Goal: Information Seeking & Learning: Learn about a topic

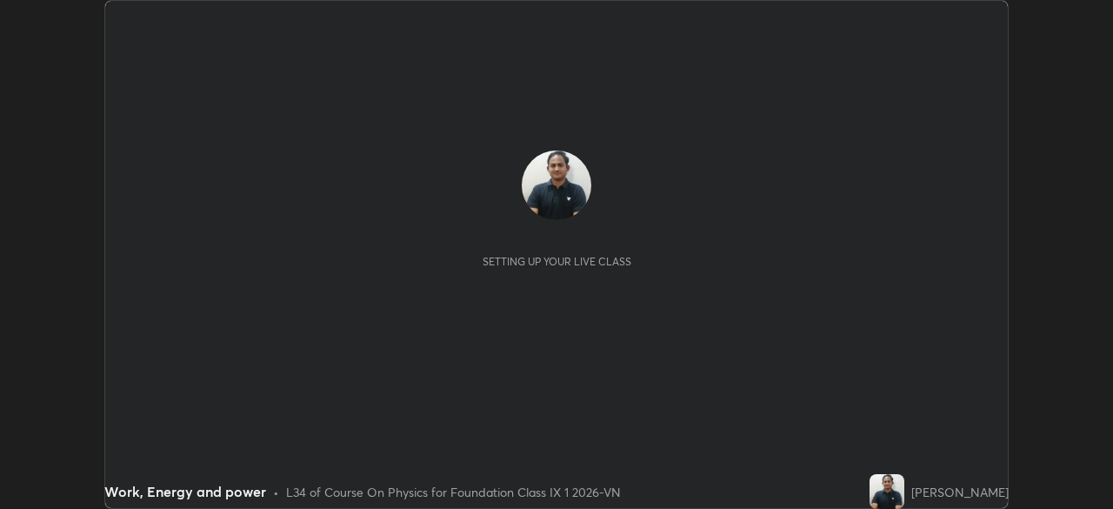
scroll to position [509, 1112]
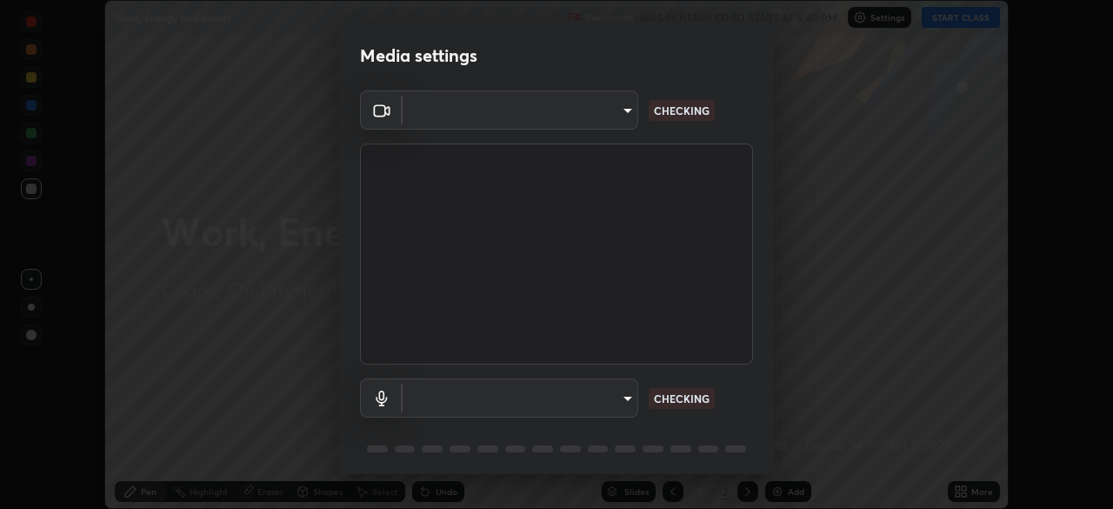
type input "1c11314efa7be5db5ff60504f41673ae6caa371db72e0c096c64cdfb121db68b"
type input "default"
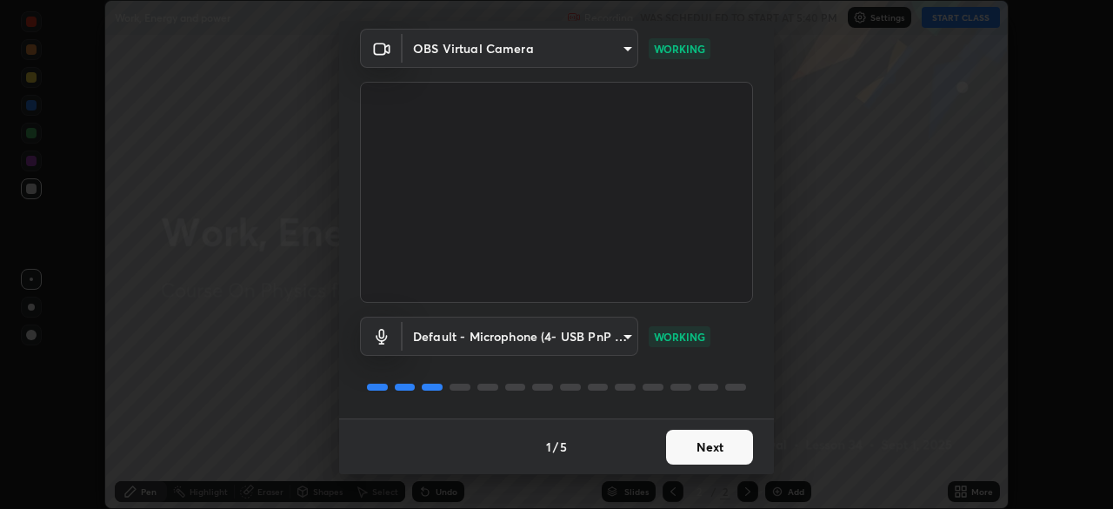
click at [689, 437] on button "Next" at bounding box center [709, 447] width 87 height 35
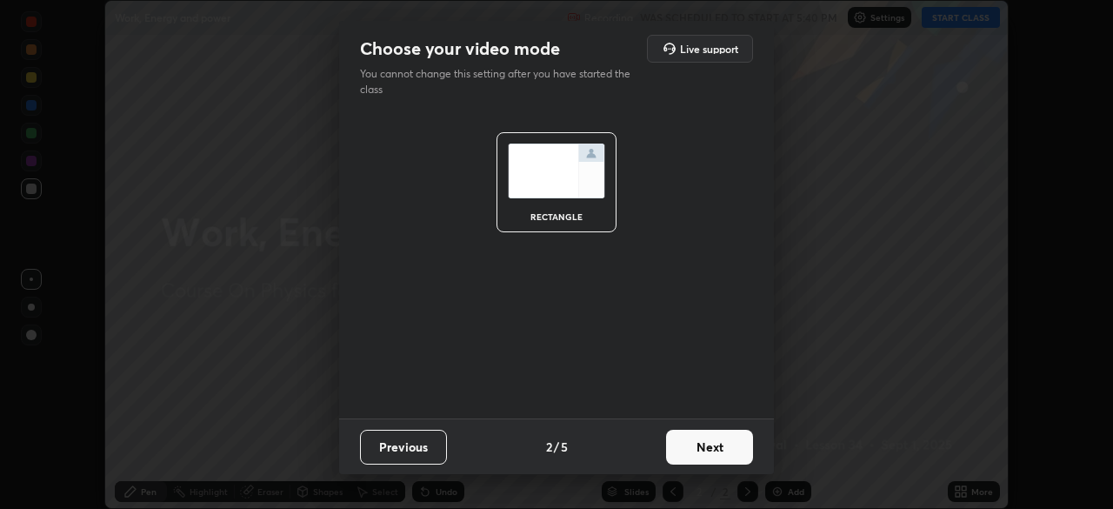
click at [690, 442] on button "Next" at bounding box center [709, 447] width 87 height 35
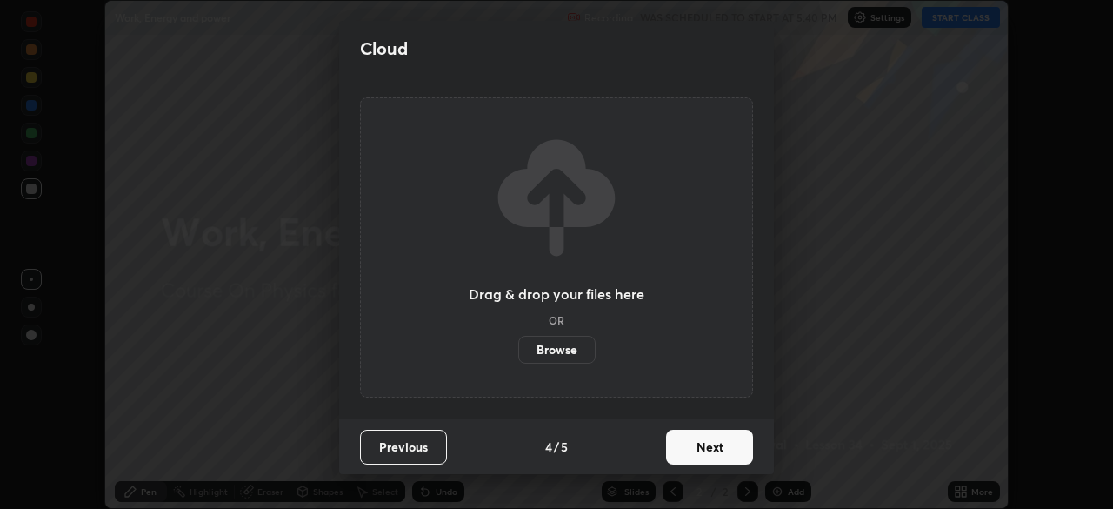
click at [687, 442] on button "Next" at bounding box center [709, 447] width 87 height 35
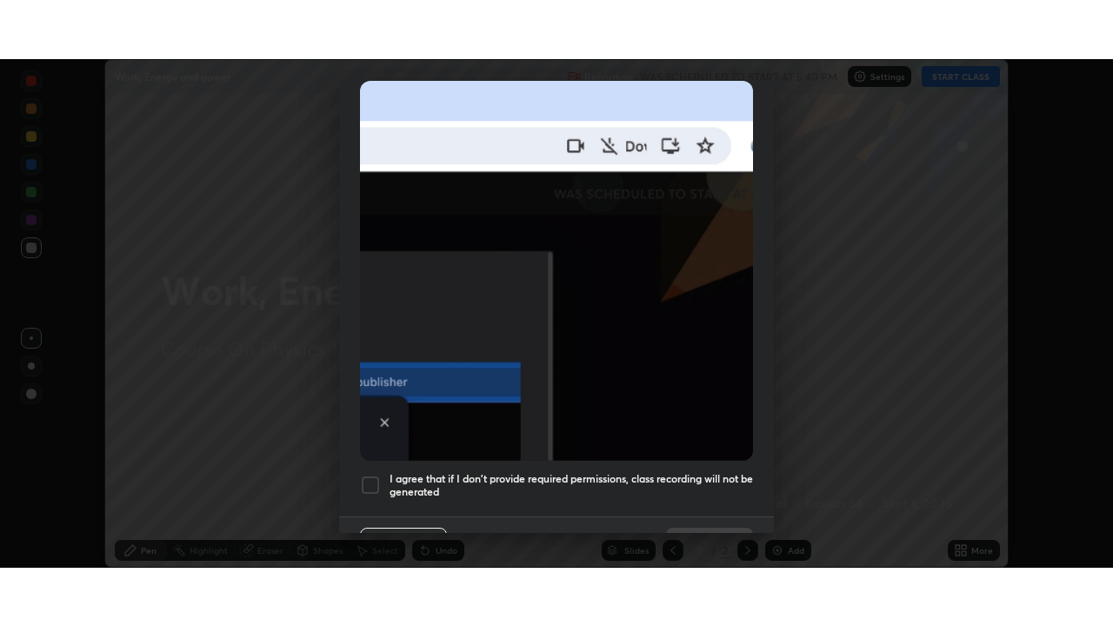
scroll to position [397, 0]
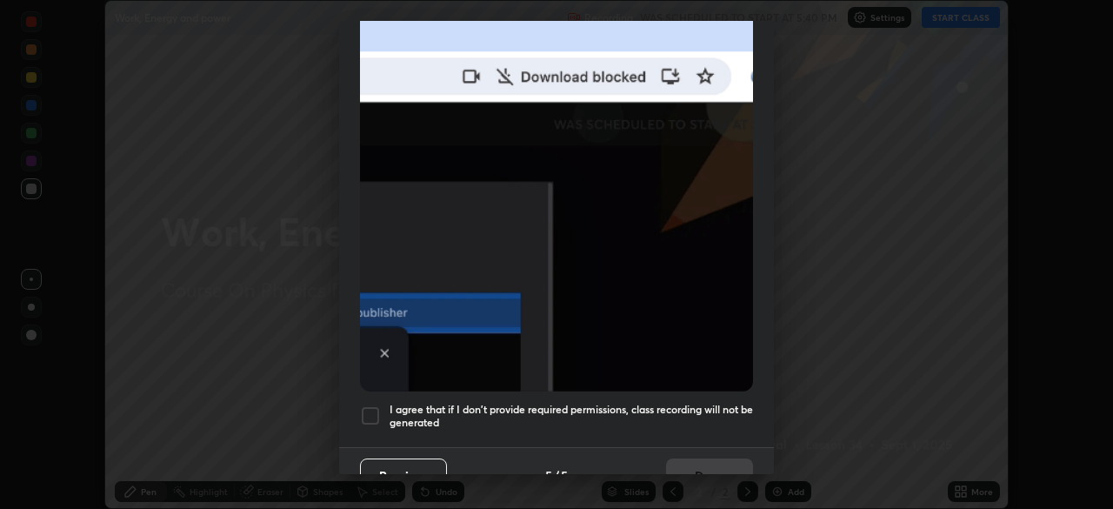
click at [364, 413] on div at bounding box center [370, 415] width 21 height 21
click at [709, 458] on button "Done" at bounding box center [709, 475] width 87 height 35
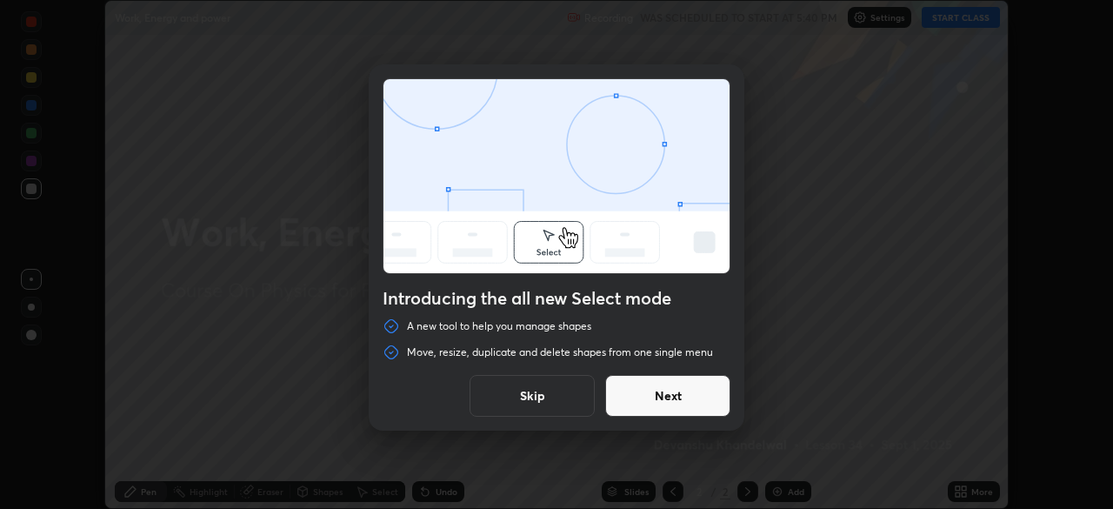
click at [523, 390] on button "Skip" at bounding box center [532, 396] width 125 height 42
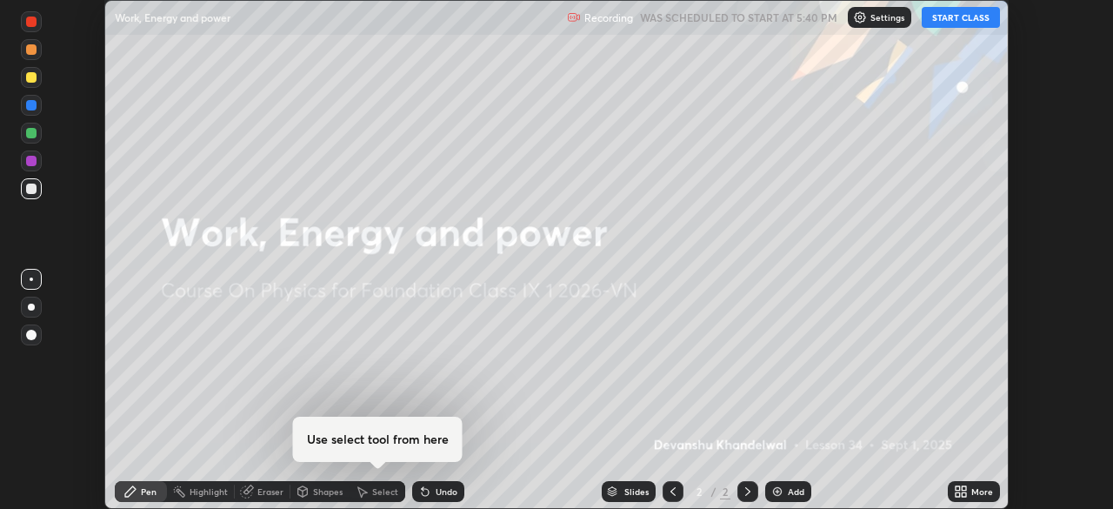
click at [954, 13] on button "START CLASS" at bounding box center [961, 17] width 78 height 21
click at [964, 488] on icon at bounding box center [964, 488] width 4 height 4
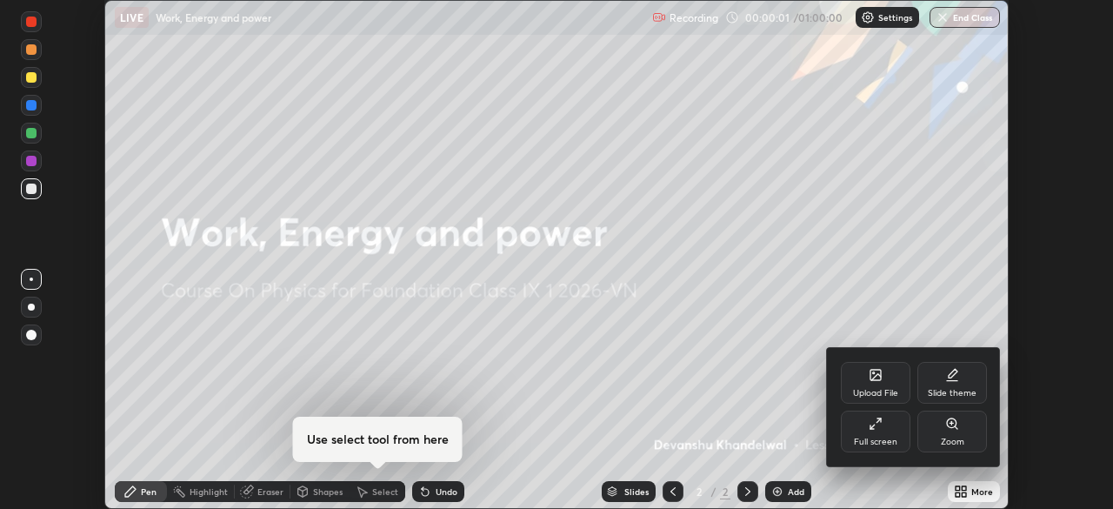
click at [866, 430] on div "Full screen" at bounding box center [876, 431] width 70 height 42
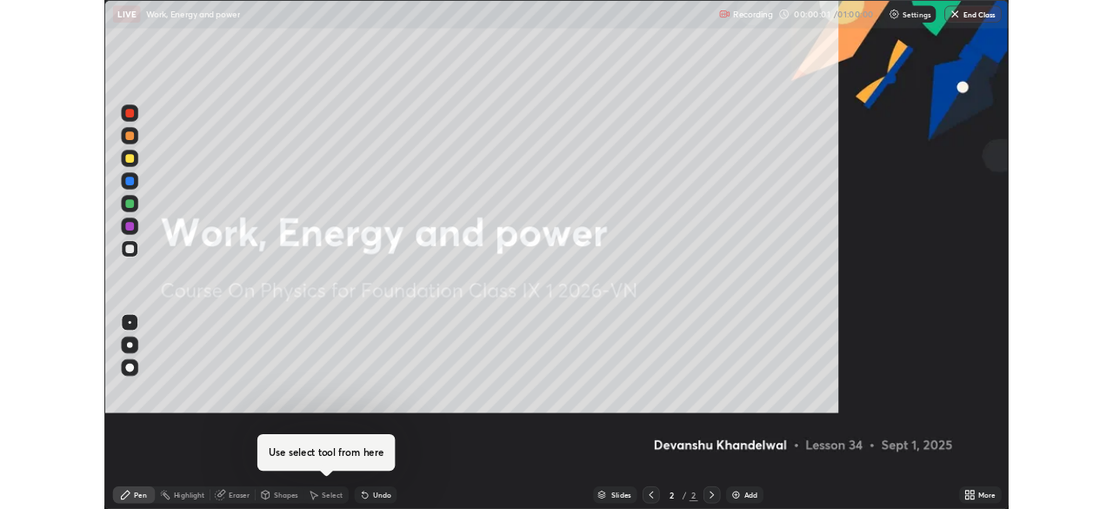
scroll to position [626, 1113]
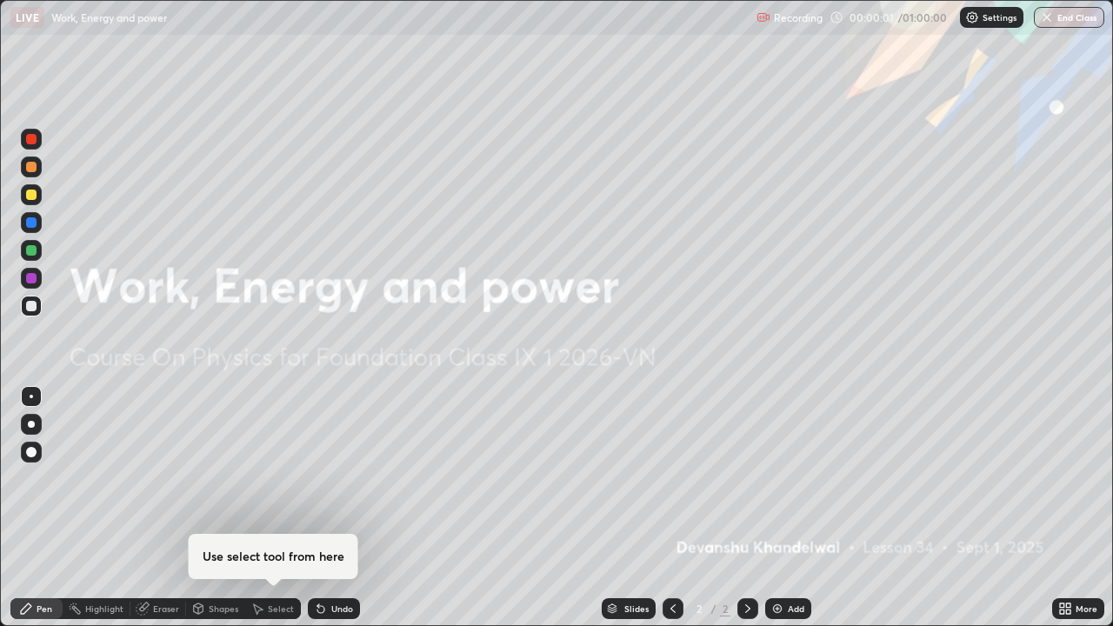
click at [798, 508] on div "Add" at bounding box center [796, 608] width 17 height 9
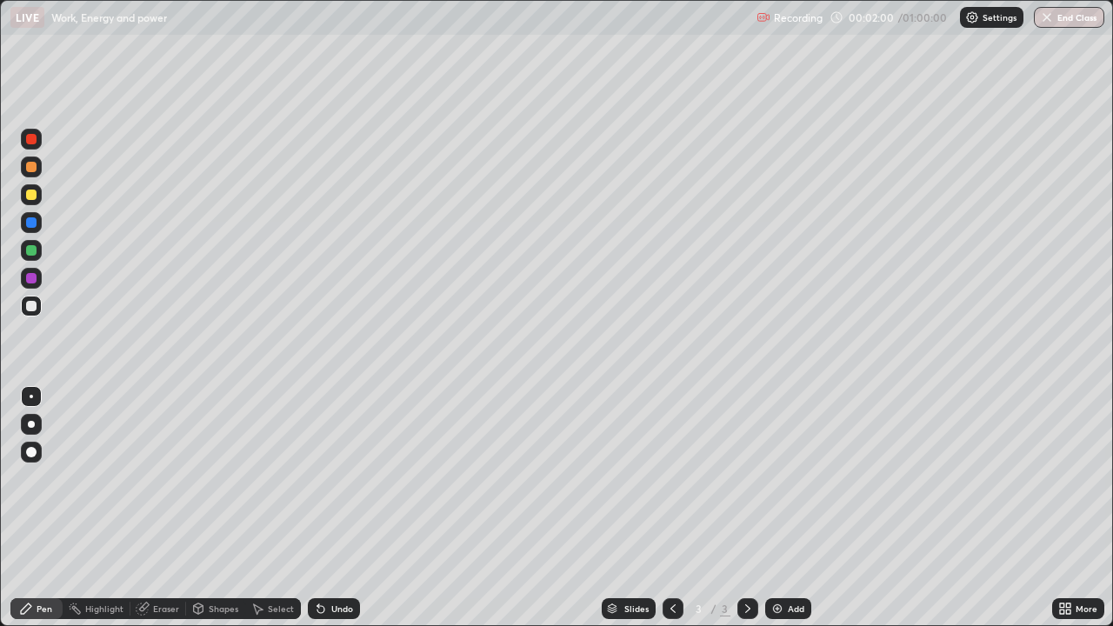
click at [770, 508] on img at bounding box center [777, 609] width 14 height 14
click at [333, 508] on div "Undo" at bounding box center [334, 608] width 52 height 21
click at [340, 508] on div "Undo" at bounding box center [334, 608] width 52 height 21
click at [671, 508] on icon at bounding box center [673, 609] width 14 height 14
click at [745, 508] on div at bounding box center [747, 608] width 21 height 35
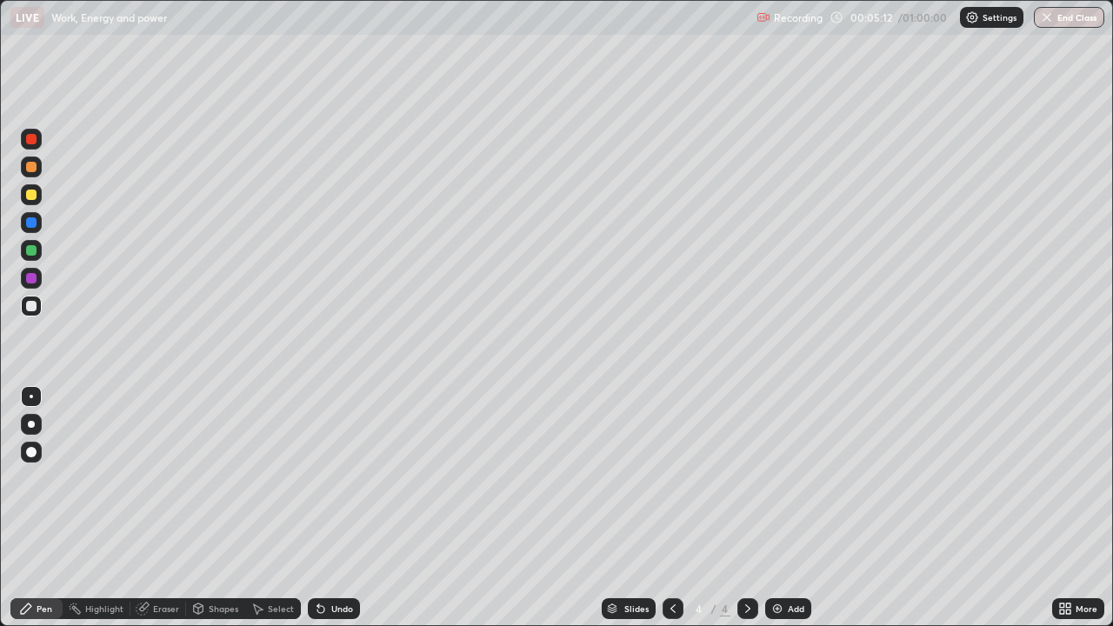
click at [27, 143] on div at bounding box center [31, 139] width 10 height 10
click at [157, 508] on div "Eraser" at bounding box center [166, 608] width 26 height 9
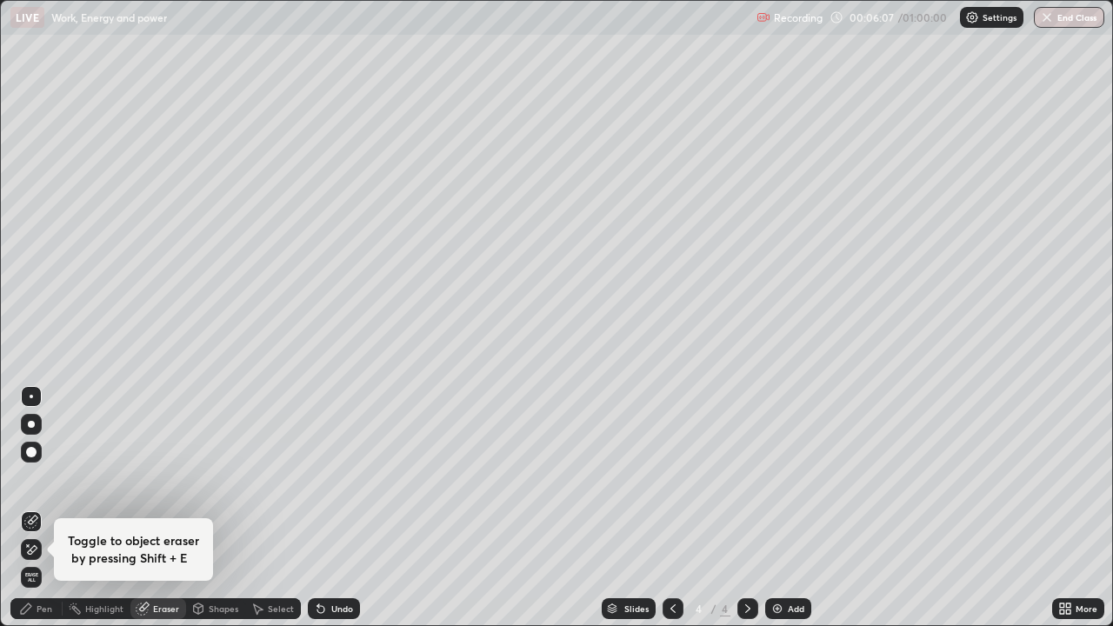
click at [34, 508] on icon at bounding box center [33, 549] width 10 height 9
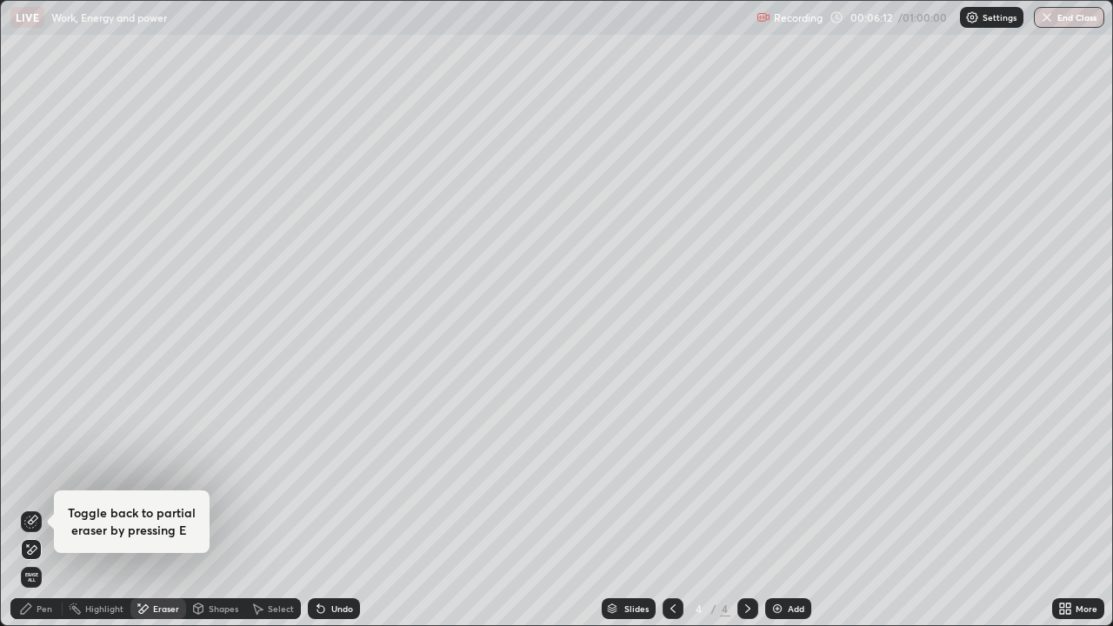
click at [33, 508] on div "Pen" at bounding box center [36, 608] width 52 height 21
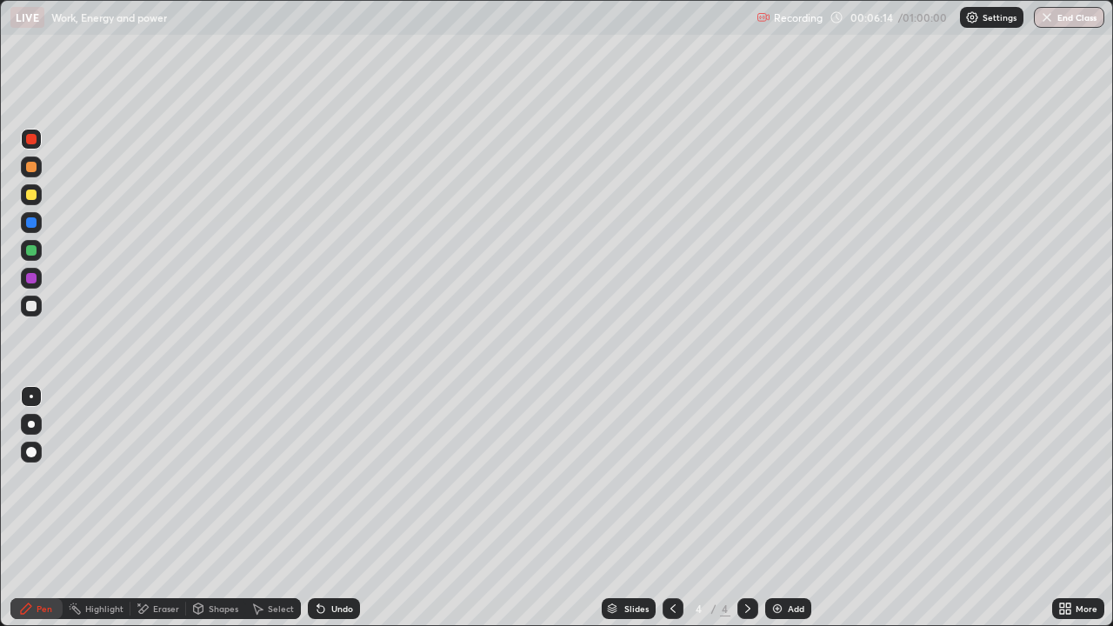
click at [31, 309] on div at bounding box center [31, 306] width 10 height 10
click at [317, 508] on icon at bounding box center [320, 609] width 7 height 7
click at [317, 508] on icon at bounding box center [318, 605] width 2 height 2
click at [773, 508] on img at bounding box center [777, 609] width 14 height 14
click at [354, 508] on div "Undo" at bounding box center [334, 608] width 52 height 21
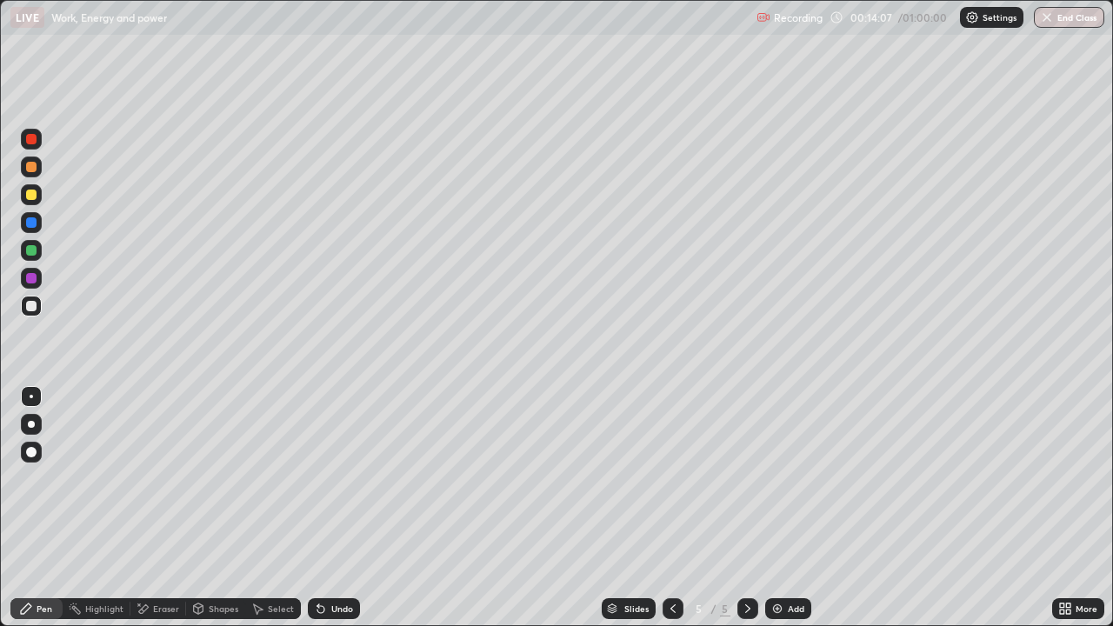
click at [666, 508] on div at bounding box center [673, 608] width 21 height 21
click at [741, 508] on icon at bounding box center [748, 609] width 14 height 14
click at [777, 508] on div "Add" at bounding box center [788, 608] width 46 height 21
click at [96, 508] on div "Highlight" at bounding box center [97, 608] width 68 height 21
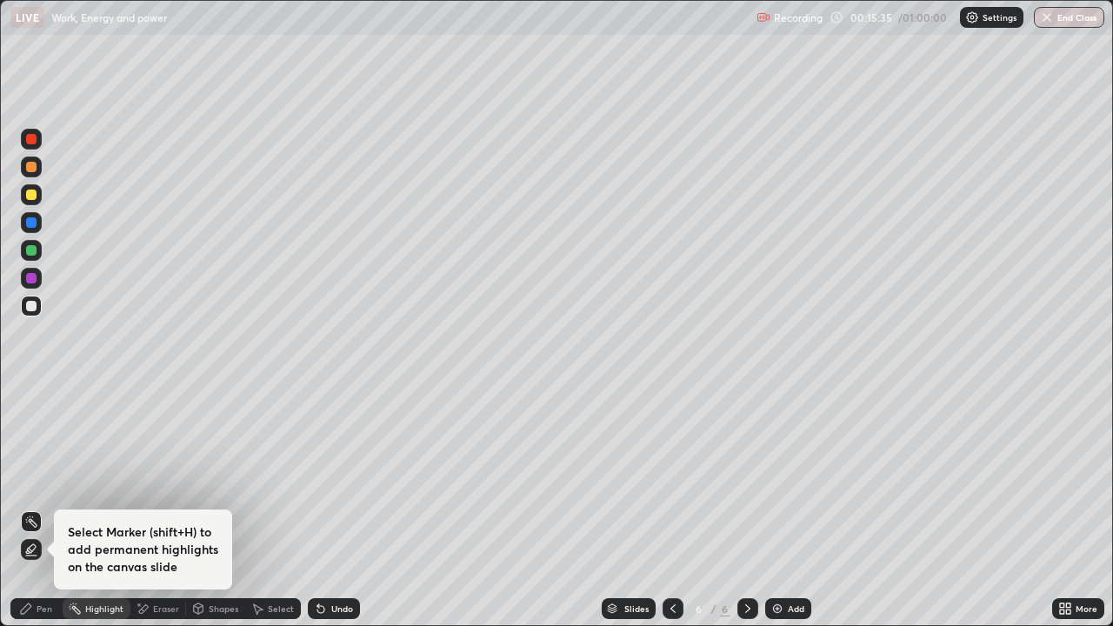
click at [87, 508] on div "Highlight" at bounding box center [104, 608] width 38 height 9
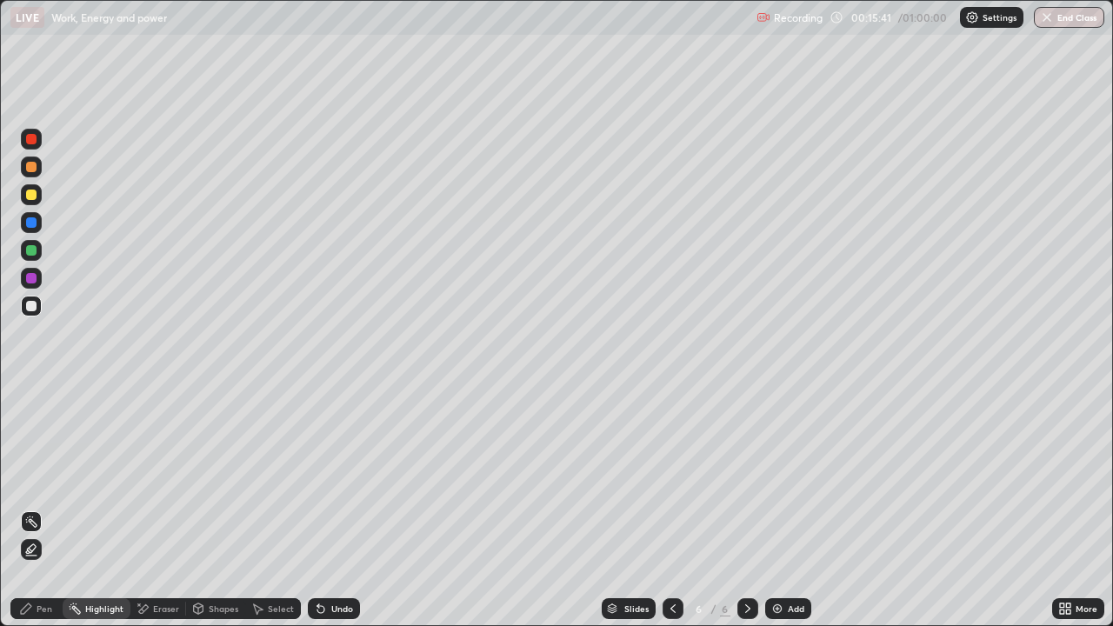
click at [23, 508] on icon at bounding box center [26, 609] width 14 height 14
click at [331, 508] on div "Undo" at bounding box center [342, 608] width 22 height 9
click at [315, 508] on icon at bounding box center [321, 609] width 14 height 14
click at [142, 508] on icon at bounding box center [143, 609] width 14 height 15
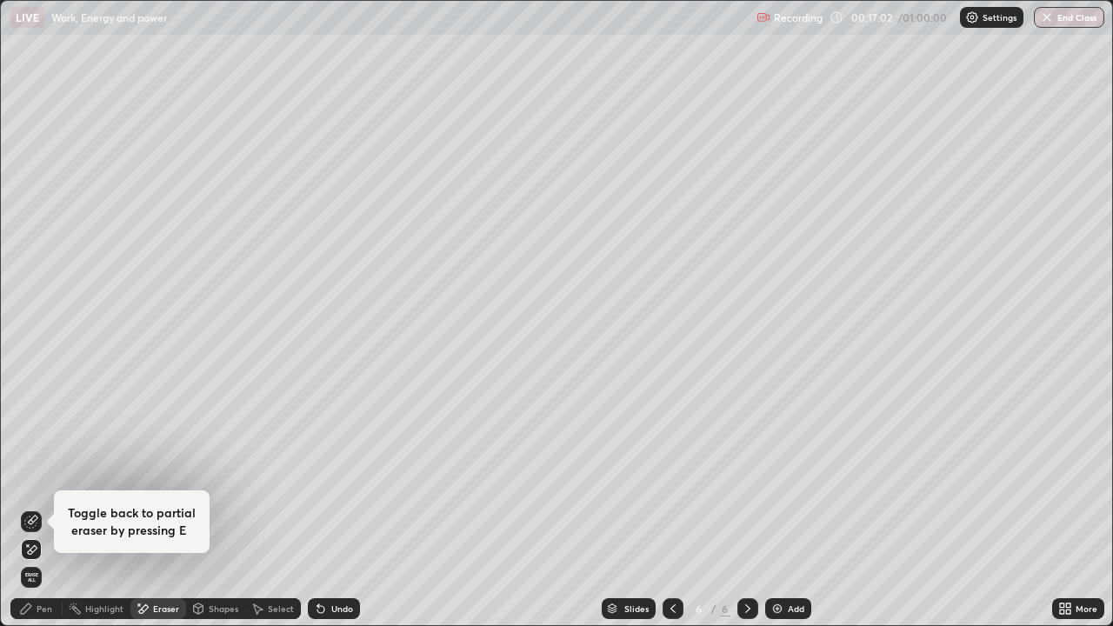
click at [324, 508] on icon at bounding box center [321, 609] width 14 height 14
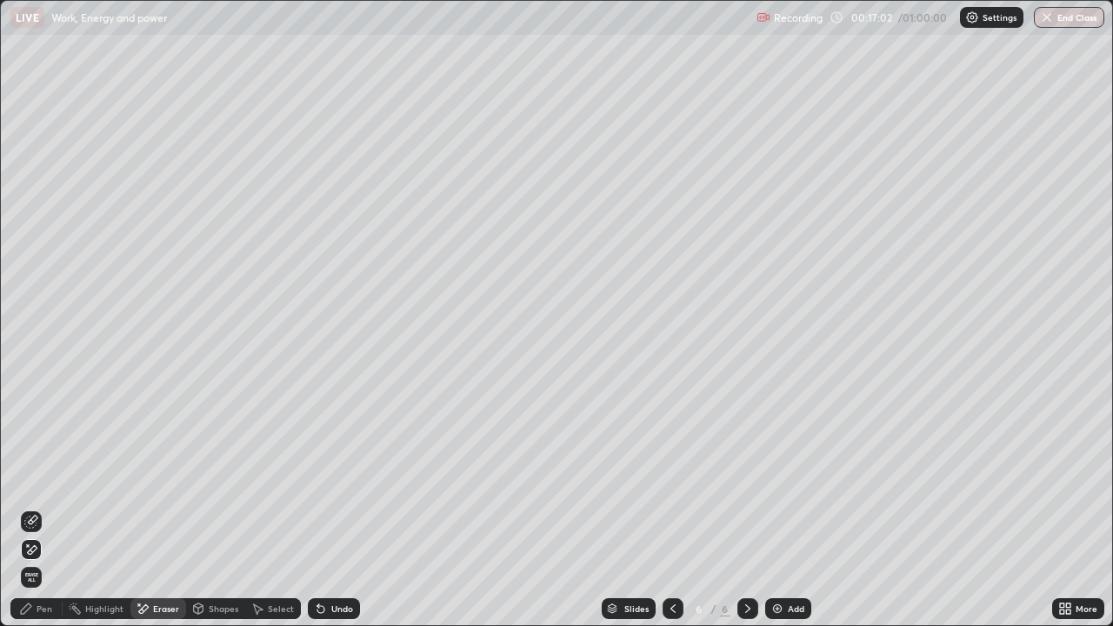
click at [317, 508] on icon at bounding box center [318, 605] width 2 height 2
click at [321, 508] on icon at bounding box center [320, 609] width 7 height 7
click at [31, 508] on icon at bounding box center [31, 522] width 14 height 14
click at [263, 508] on div "Select" at bounding box center [273, 608] width 56 height 21
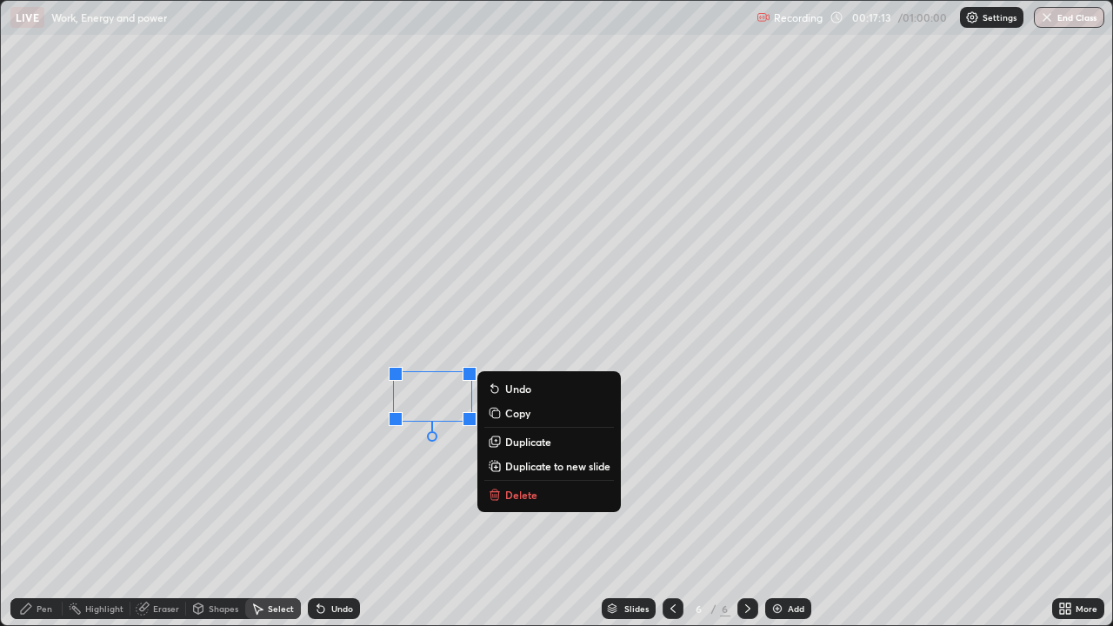
click at [52, 508] on div "0 ° Undo Copy Duplicate Duplicate to new slide Delete" at bounding box center [556, 313] width 1111 height 624
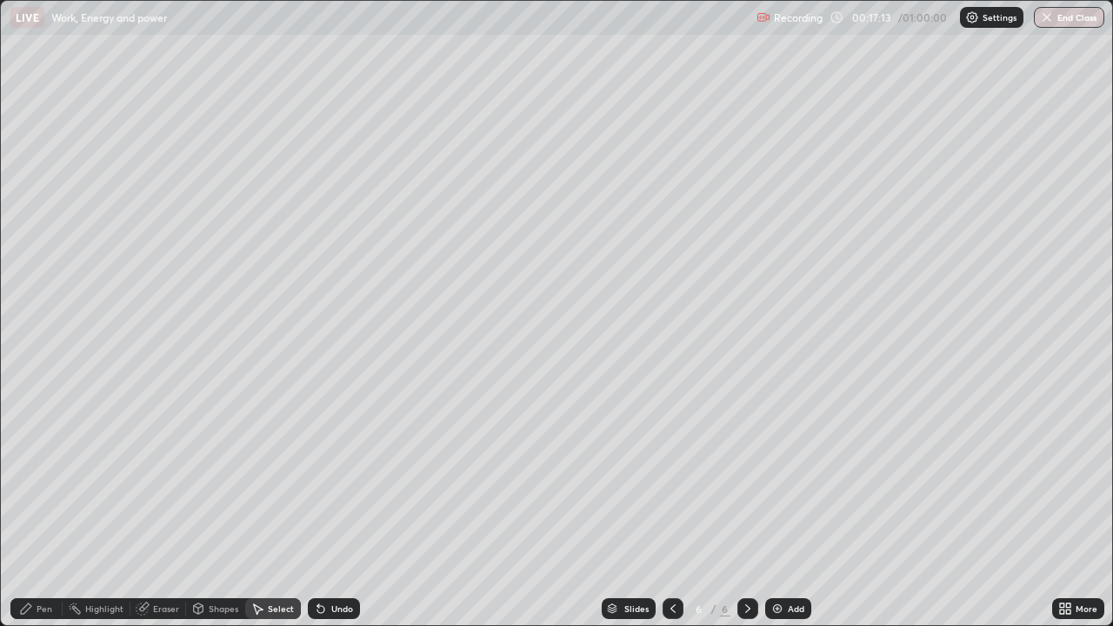
click at [30, 508] on icon at bounding box center [26, 609] width 14 height 14
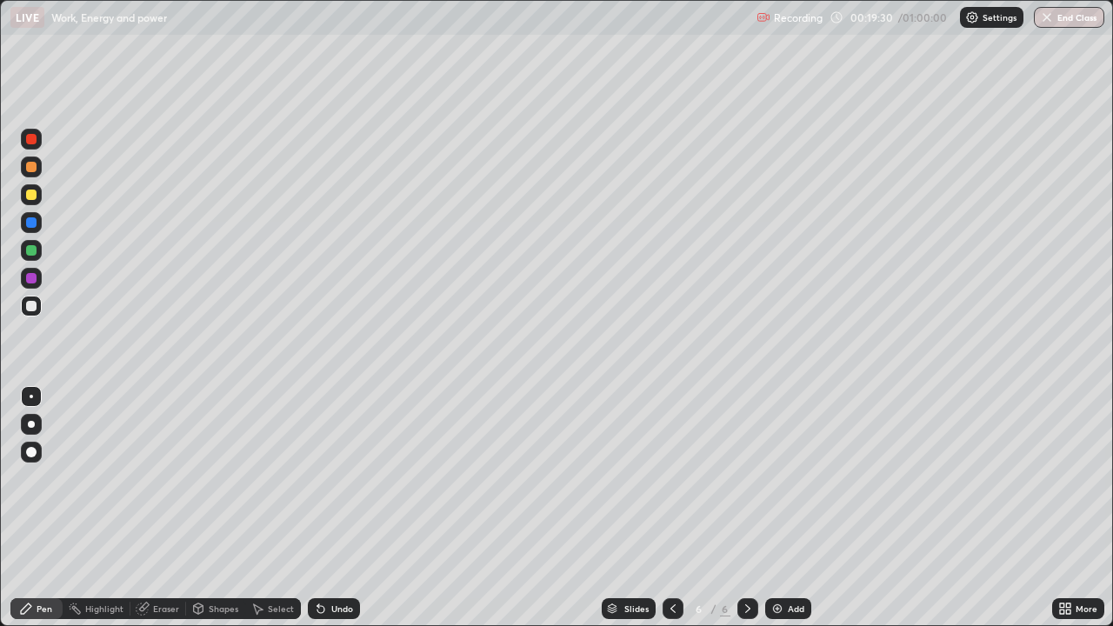
click at [771, 508] on img at bounding box center [777, 609] width 14 height 14
click at [149, 508] on icon at bounding box center [143, 609] width 14 height 14
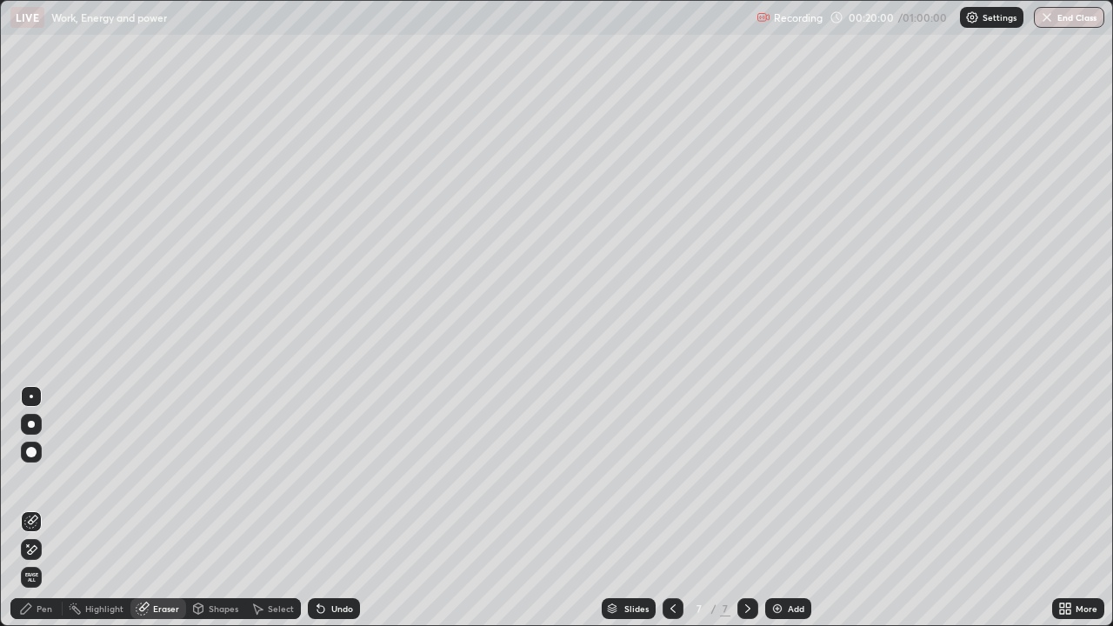
click at [35, 508] on div "Pen" at bounding box center [36, 608] width 52 height 21
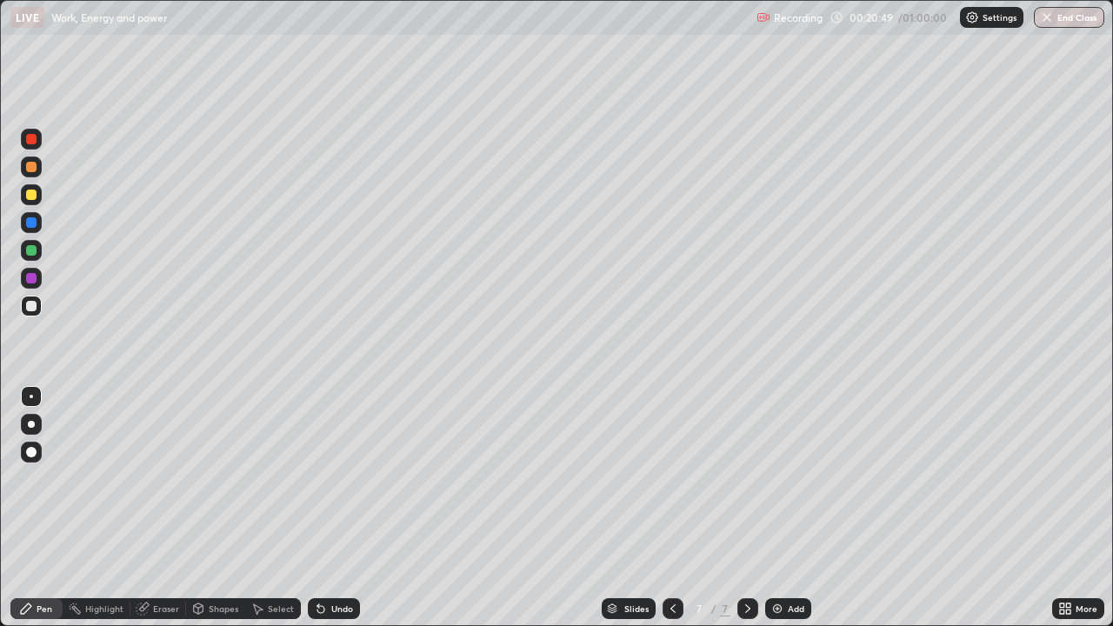
click at [664, 508] on div at bounding box center [673, 608] width 21 height 35
click at [746, 508] on icon at bounding box center [748, 609] width 14 height 14
click at [766, 508] on div "Slides 7 / 7 Add" at bounding box center [706, 608] width 692 height 35
click at [780, 508] on img at bounding box center [777, 609] width 14 height 14
click at [321, 508] on icon at bounding box center [321, 609] width 14 height 14
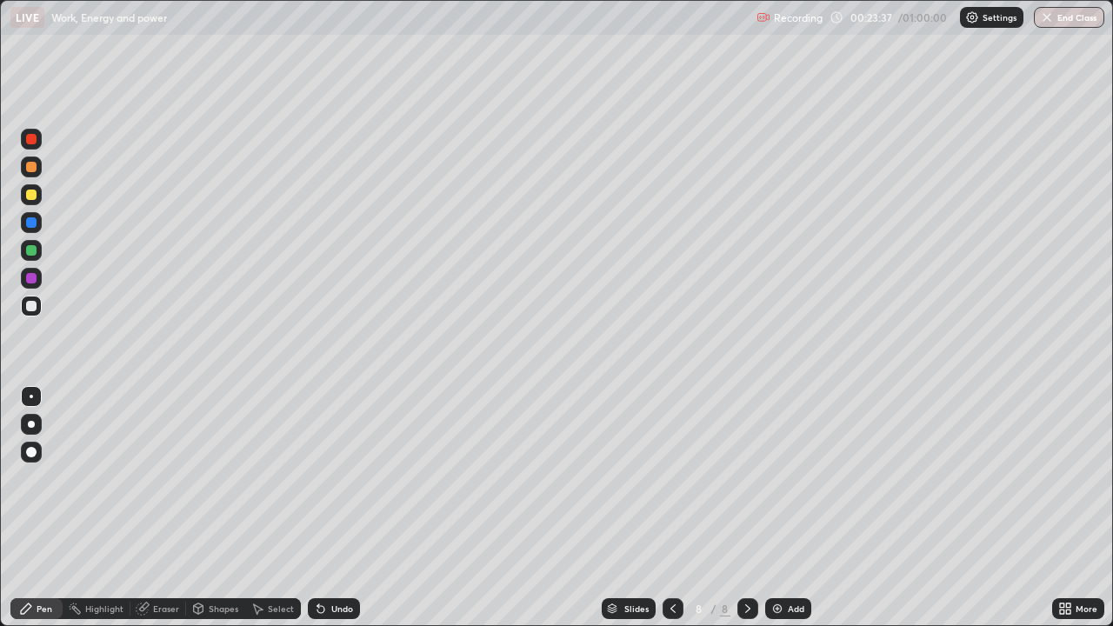
click at [331, 508] on div "Undo" at bounding box center [342, 608] width 22 height 9
click at [778, 508] on img at bounding box center [777, 609] width 14 height 14
click at [314, 508] on div "Undo" at bounding box center [334, 608] width 52 height 21
click at [670, 508] on icon at bounding box center [673, 609] width 14 height 14
click at [177, 508] on div "Eraser" at bounding box center [158, 608] width 56 height 21
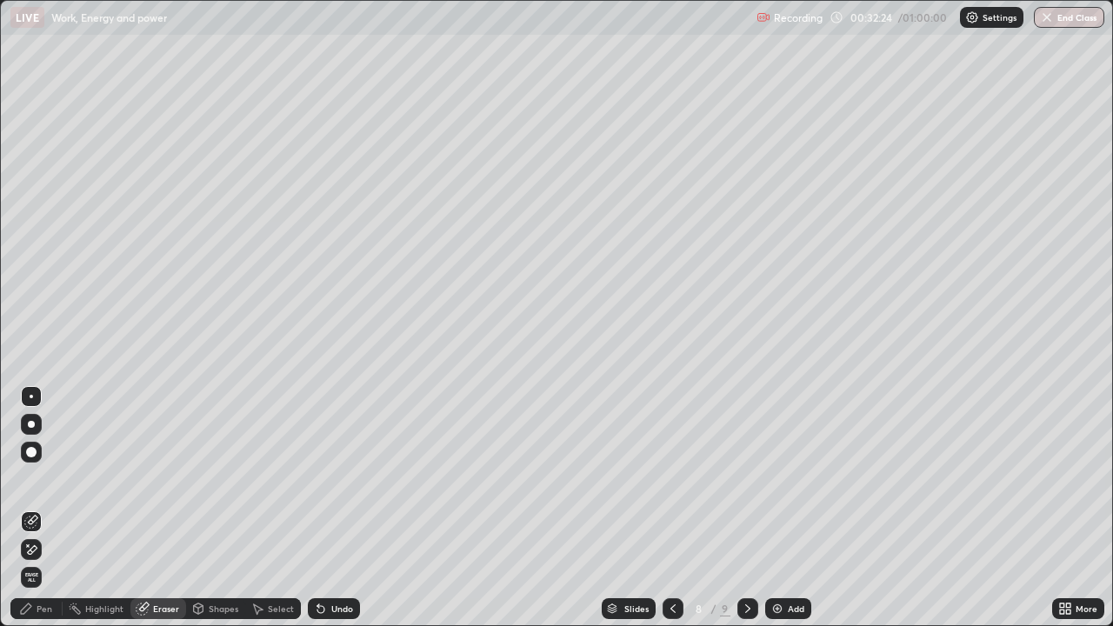
click at [34, 508] on div "Pen" at bounding box center [36, 608] width 52 height 21
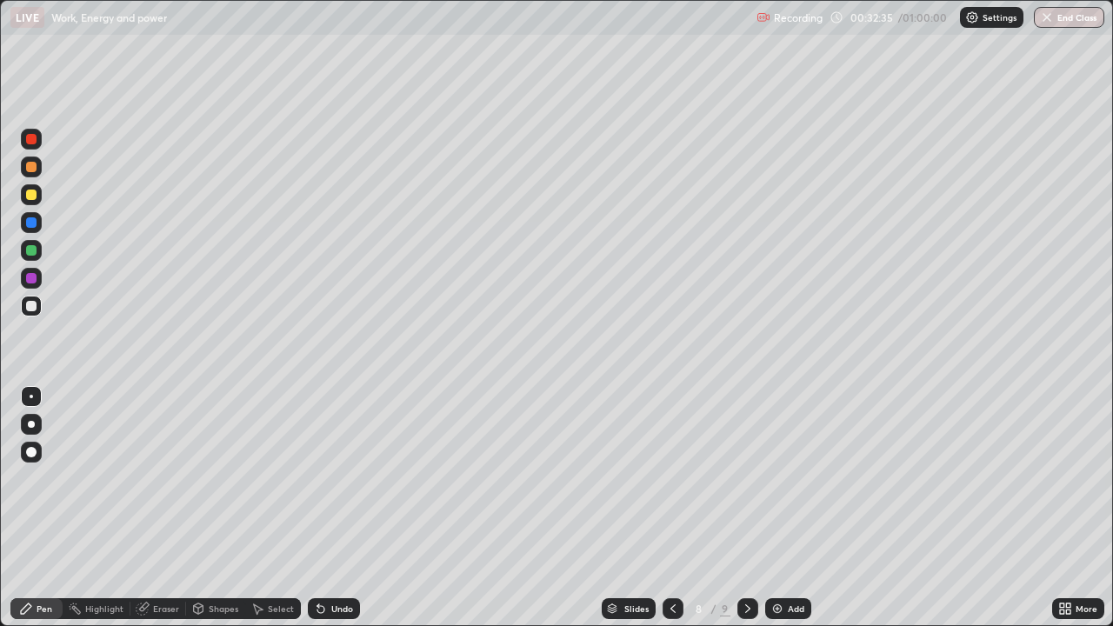
click at [161, 508] on div "Eraser" at bounding box center [166, 608] width 26 height 9
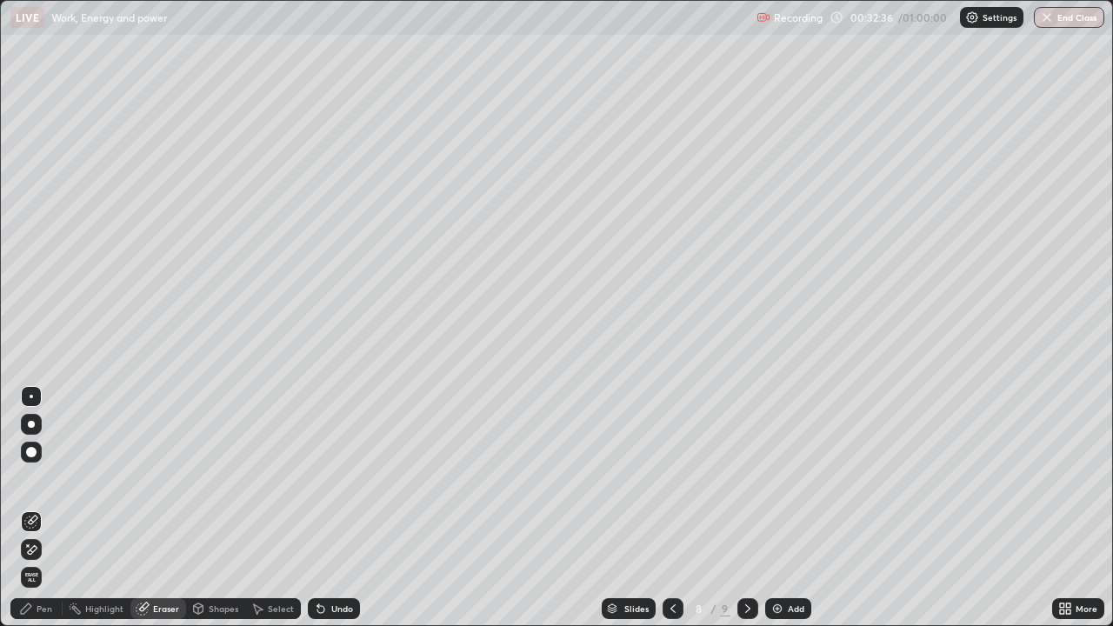
click at [20, 508] on icon at bounding box center [26, 609] width 14 height 14
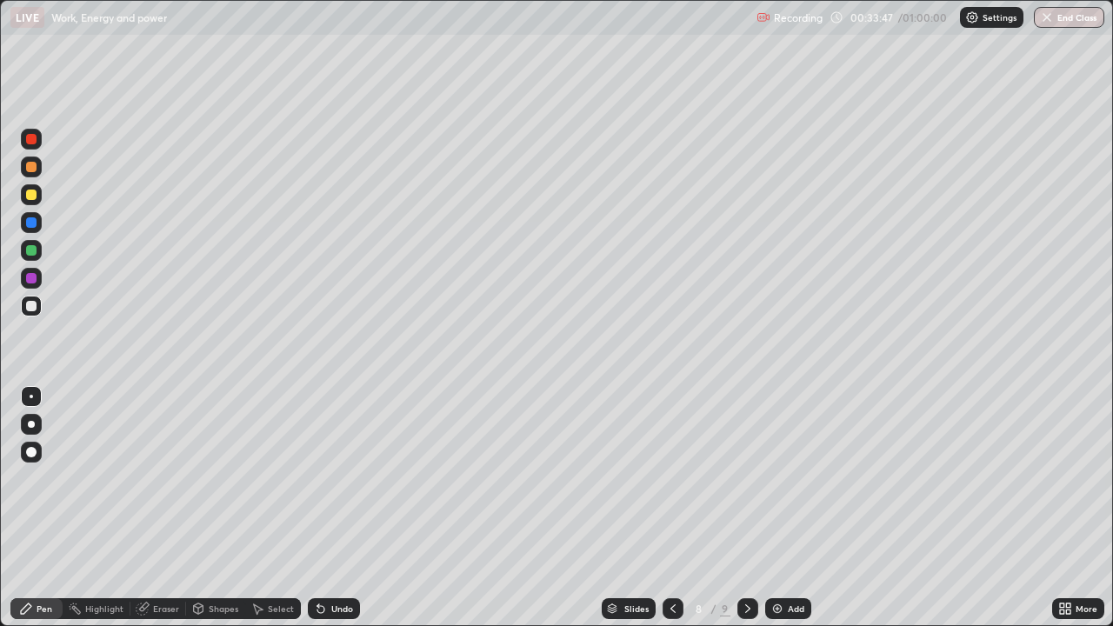
click at [32, 142] on div at bounding box center [31, 139] width 10 height 10
click at [772, 508] on div "Add" at bounding box center [788, 608] width 46 height 21
click at [31, 306] on div at bounding box center [31, 306] width 10 height 10
click at [327, 508] on div "Undo" at bounding box center [334, 608] width 52 height 21
click at [326, 508] on div "Undo" at bounding box center [334, 608] width 52 height 21
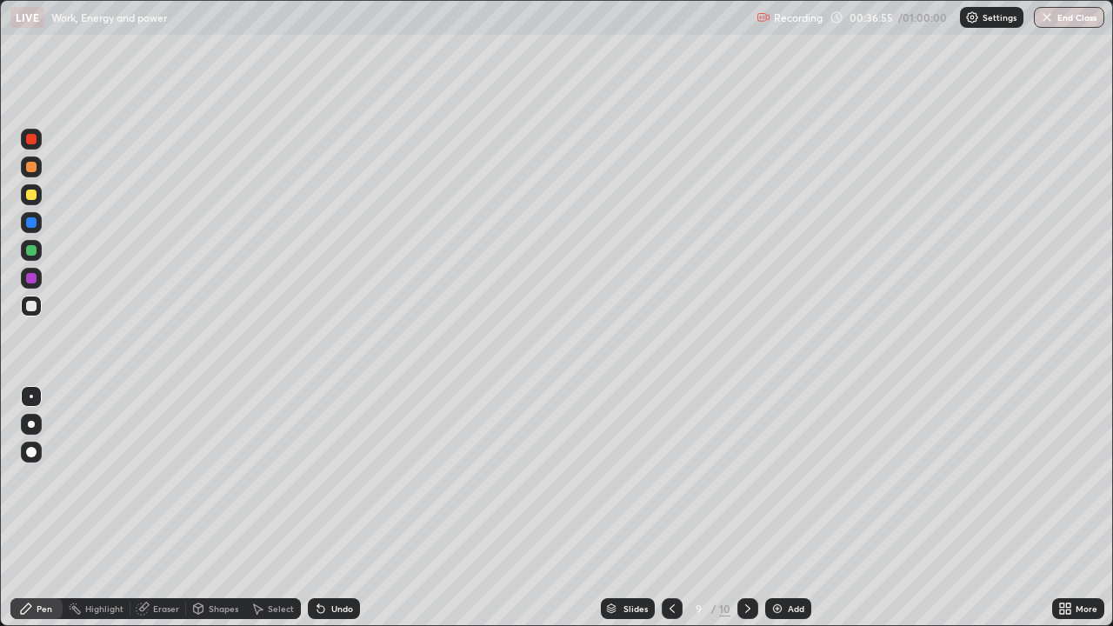
click at [328, 508] on div "Undo" at bounding box center [334, 608] width 52 height 21
click at [260, 508] on icon at bounding box center [257, 609] width 14 height 14
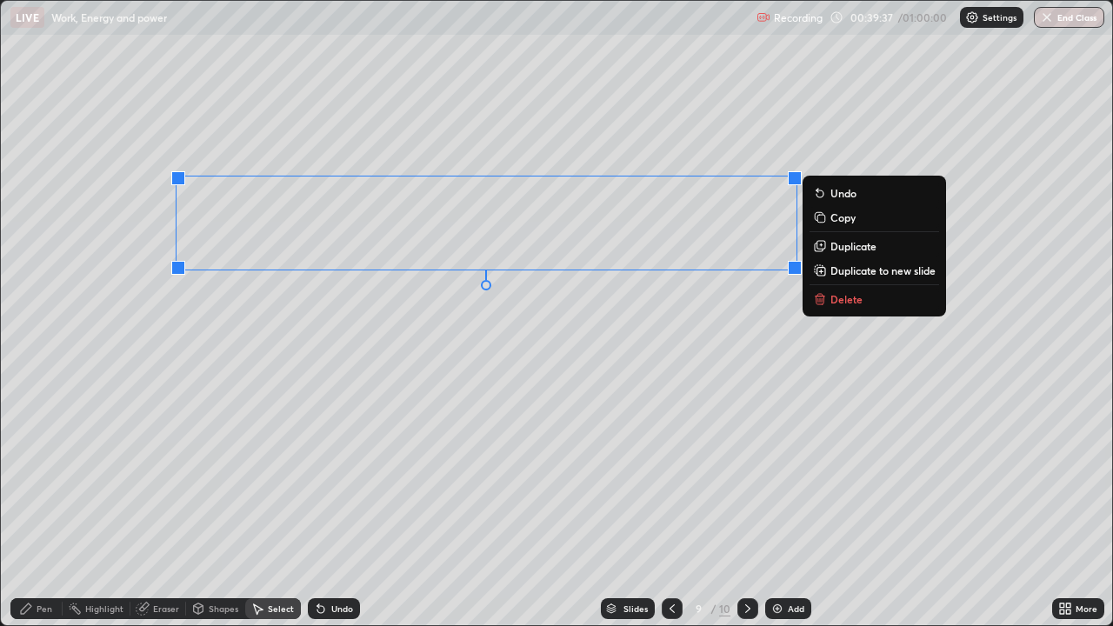
click at [834, 246] on p "Duplicate" at bounding box center [853, 246] width 46 height 14
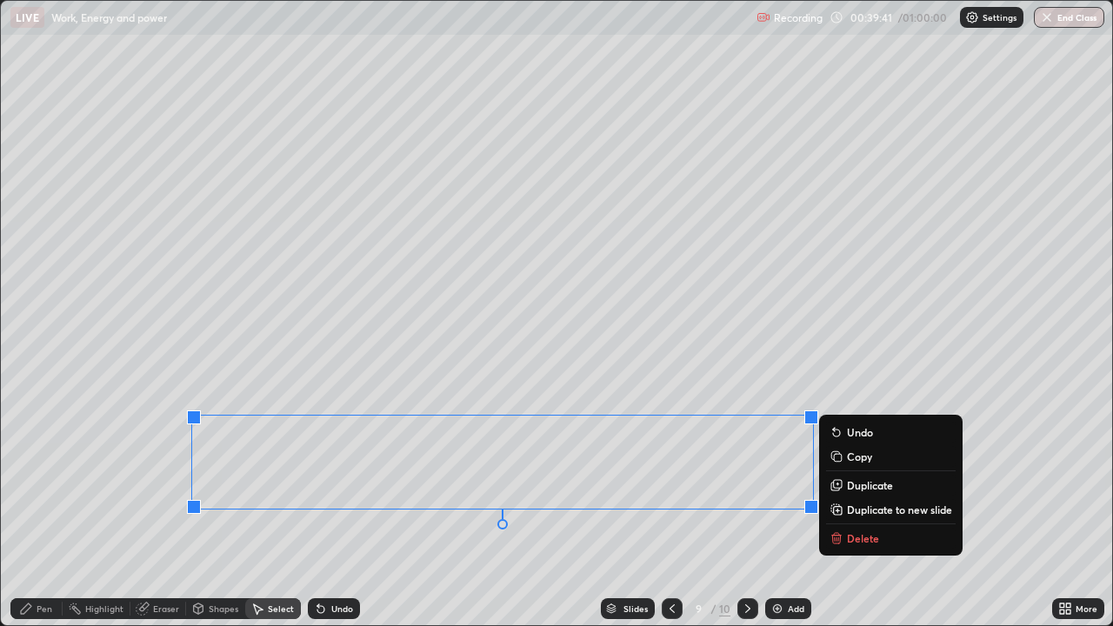
click at [171, 508] on div "Eraser" at bounding box center [166, 608] width 26 height 9
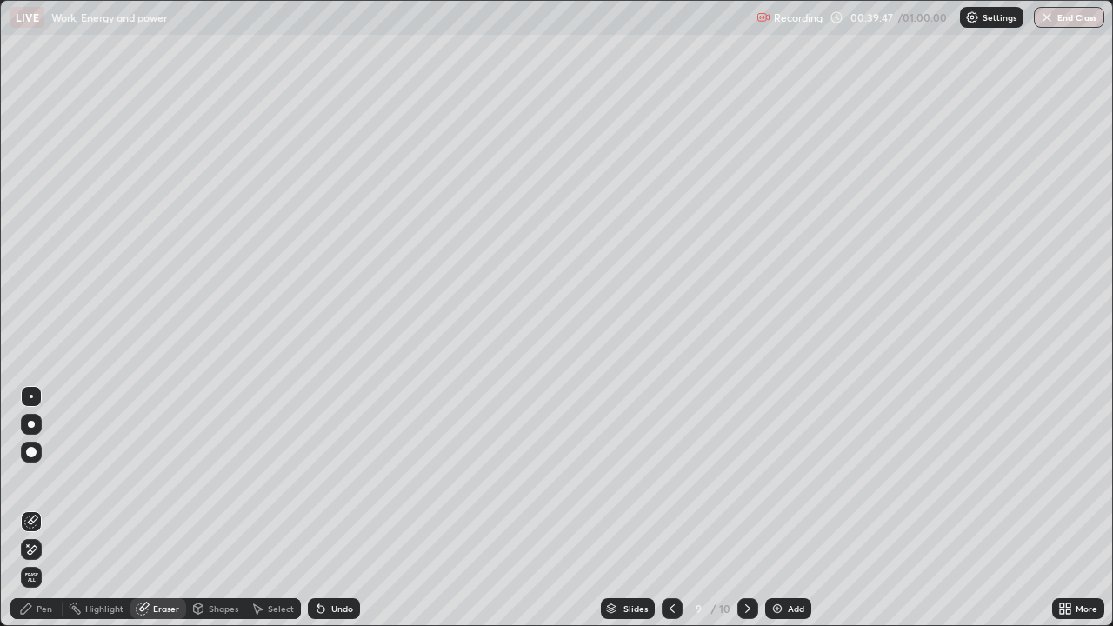
click at [30, 508] on icon at bounding box center [26, 609] width 14 height 14
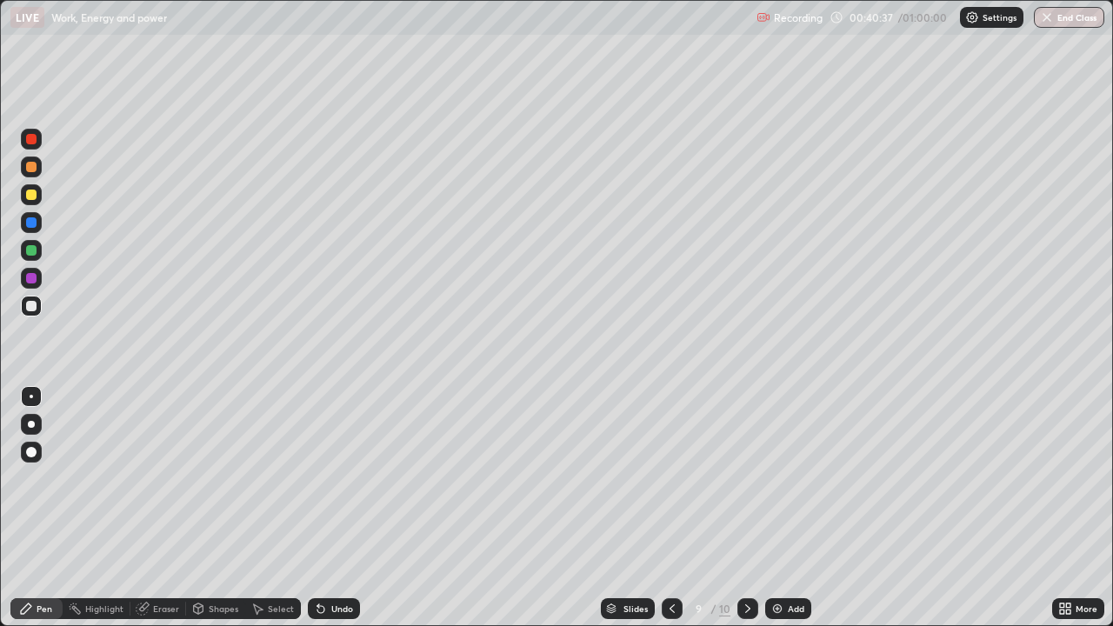
click at [337, 508] on div "Undo" at bounding box center [334, 608] width 52 height 21
click at [746, 508] on icon at bounding box center [748, 609] width 14 height 14
click at [156, 508] on div "Eraser" at bounding box center [166, 608] width 26 height 9
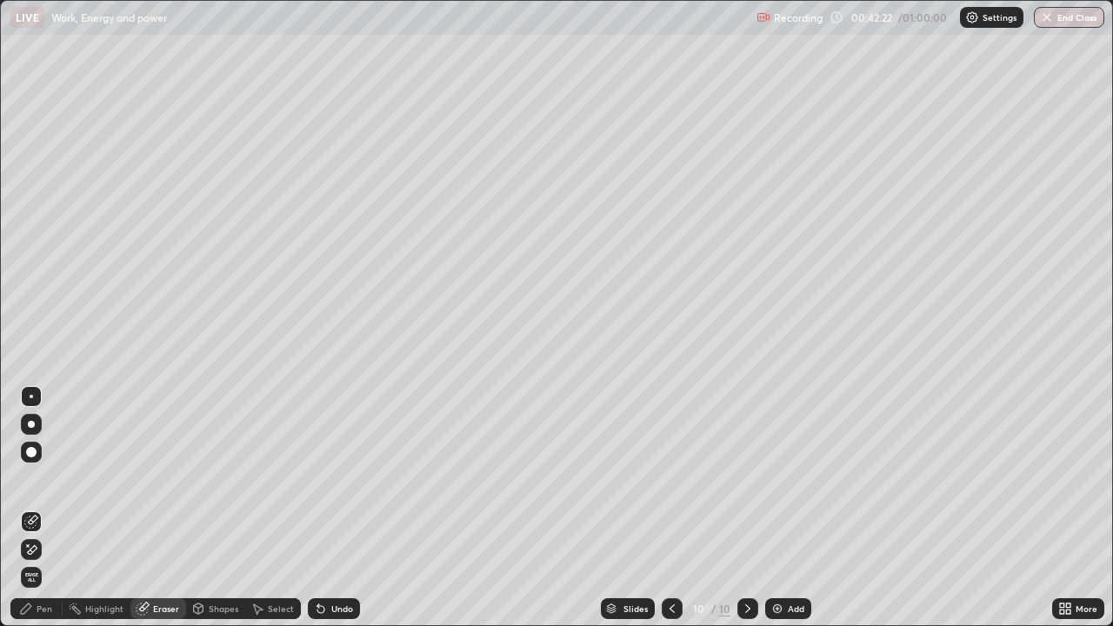
click at [18, 508] on div "Pen" at bounding box center [36, 608] width 52 height 21
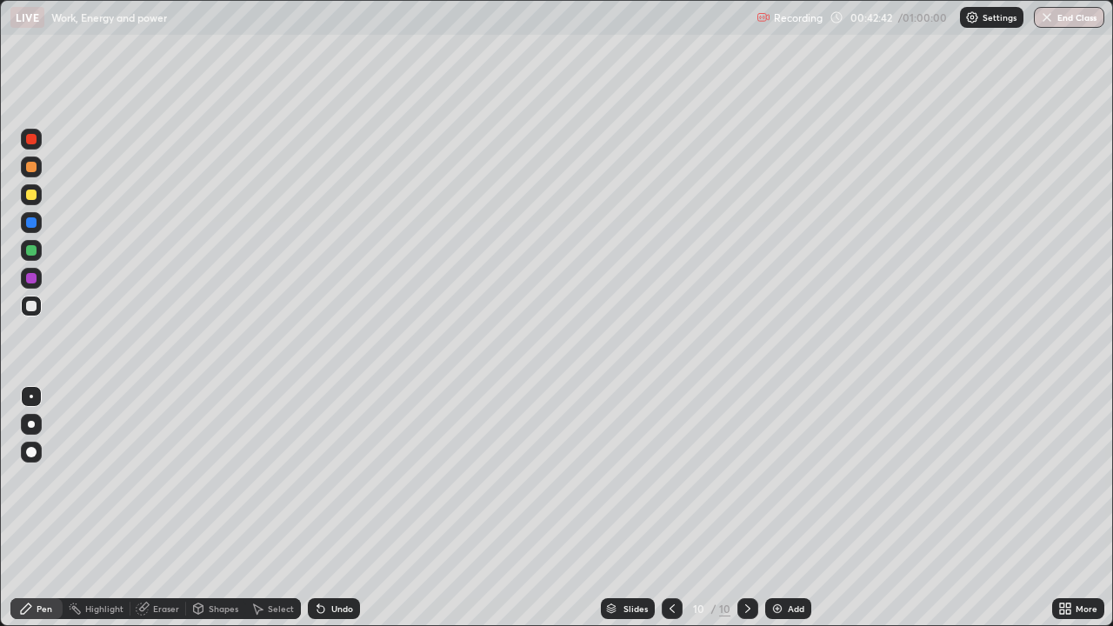
click at [779, 508] on img at bounding box center [777, 609] width 14 height 14
click at [318, 508] on icon at bounding box center [320, 609] width 7 height 7
click at [328, 508] on div "Undo" at bounding box center [334, 608] width 52 height 21
click at [327, 508] on div "Undo" at bounding box center [334, 608] width 52 height 21
click at [329, 508] on div "Undo" at bounding box center [334, 608] width 52 height 21
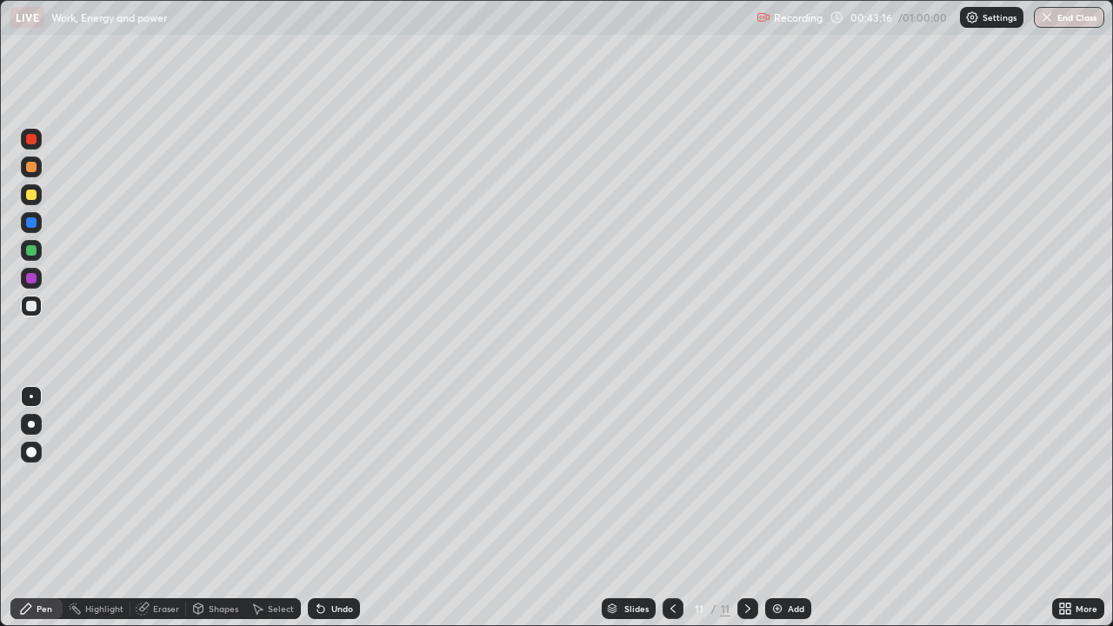
click at [331, 508] on div "Undo" at bounding box center [342, 608] width 22 height 9
click at [669, 508] on div at bounding box center [673, 608] width 21 height 21
click at [741, 508] on icon at bounding box center [748, 609] width 14 height 14
click at [671, 508] on icon at bounding box center [673, 609] width 14 height 14
click at [163, 508] on div "Eraser" at bounding box center [166, 608] width 26 height 9
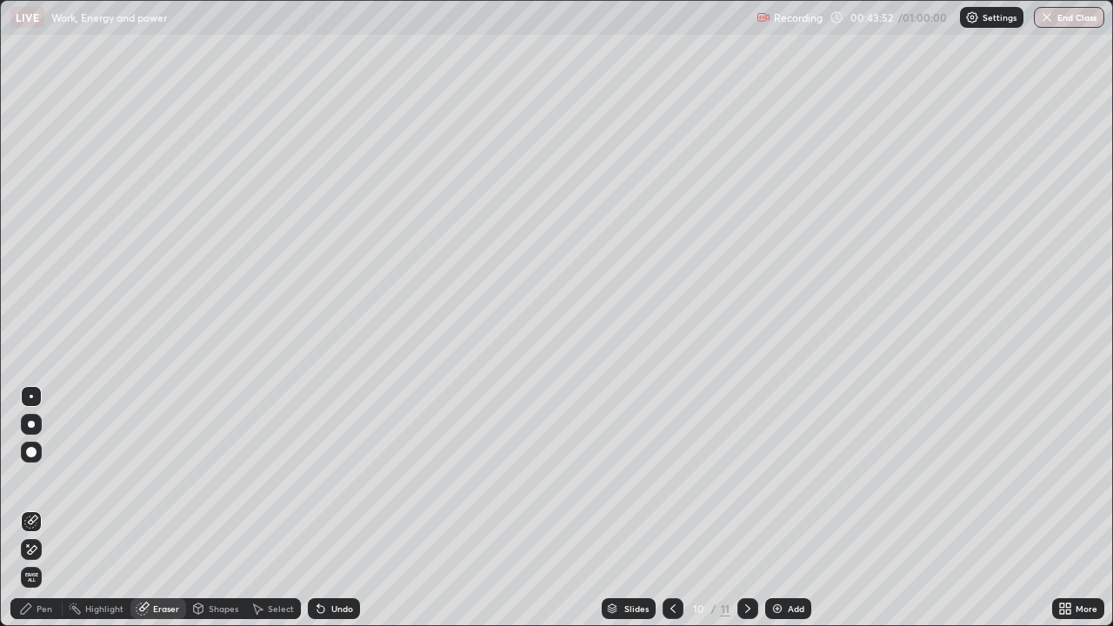
click at [262, 508] on icon at bounding box center [257, 609] width 14 height 14
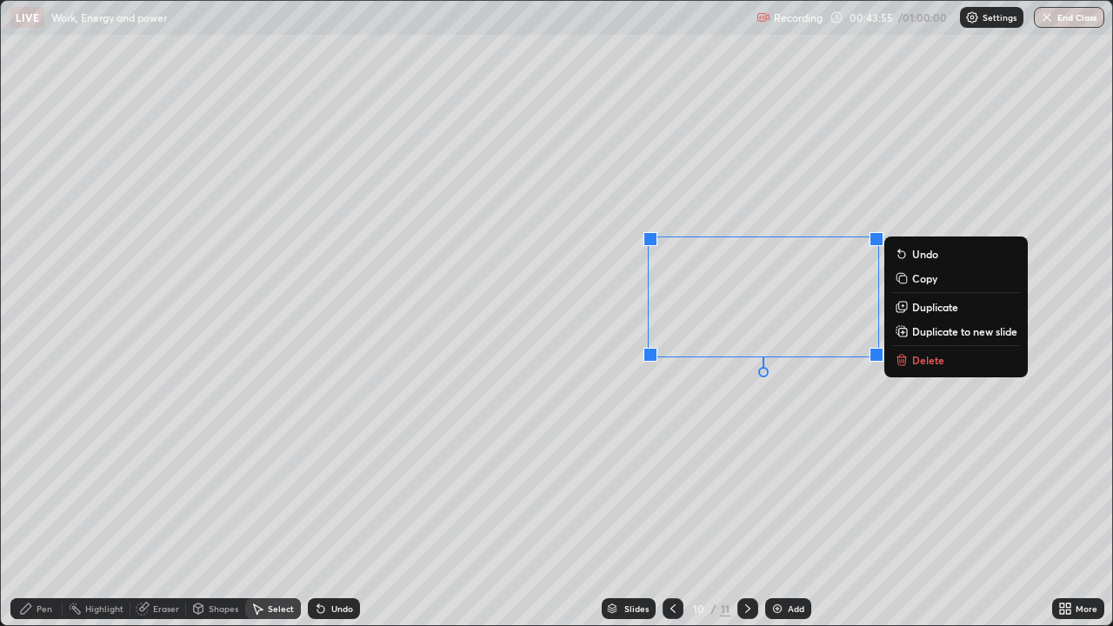
click at [941, 357] on p "Delete" at bounding box center [928, 360] width 32 height 14
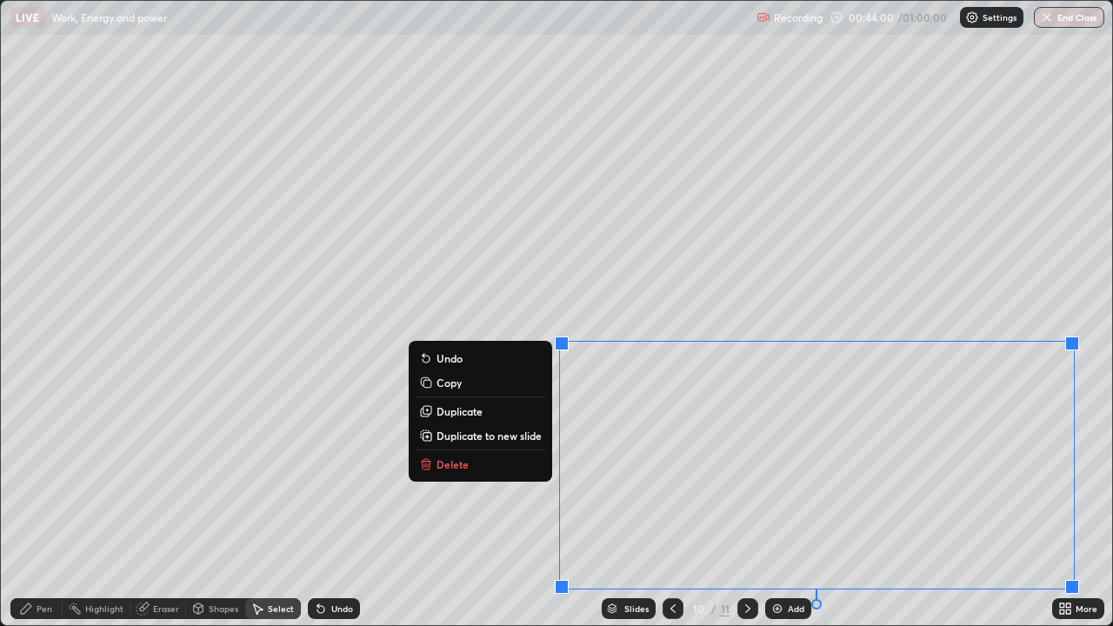
click at [446, 508] on div "0 ° Undo Copy Duplicate Duplicate to new slide Delete" at bounding box center [556, 313] width 1111 height 624
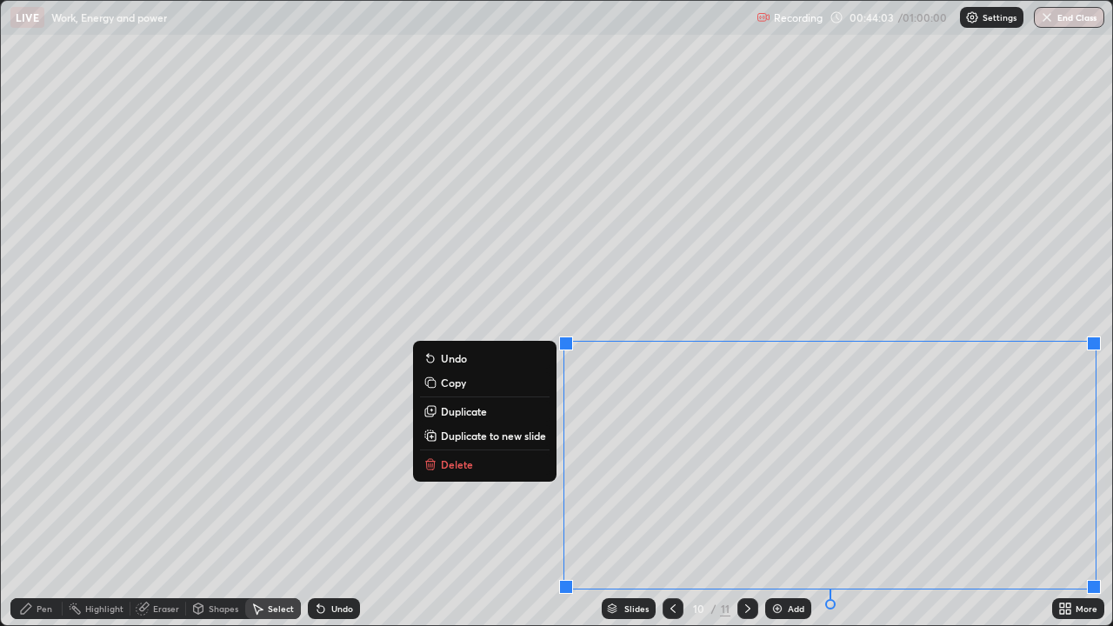
click at [476, 508] on div "0 ° Undo Copy Duplicate Duplicate to new slide Delete" at bounding box center [556, 313] width 1111 height 624
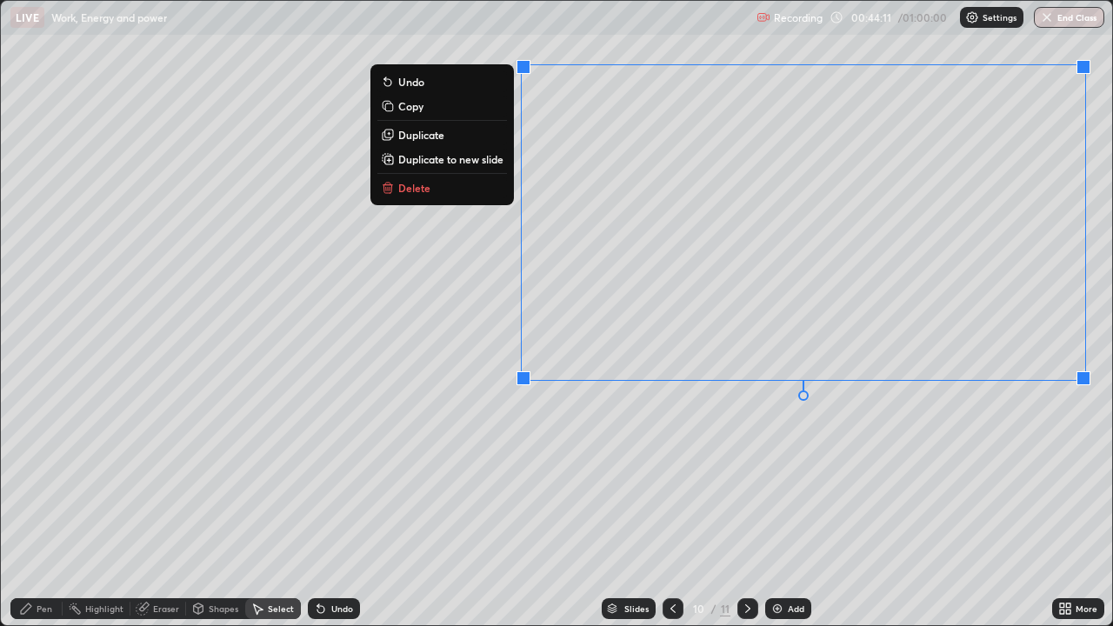
click at [535, 457] on div "0 ° Undo Copy Duplicate Duplicate to new slide Delete" at bounding box center [556, 313] width 1111 height 624
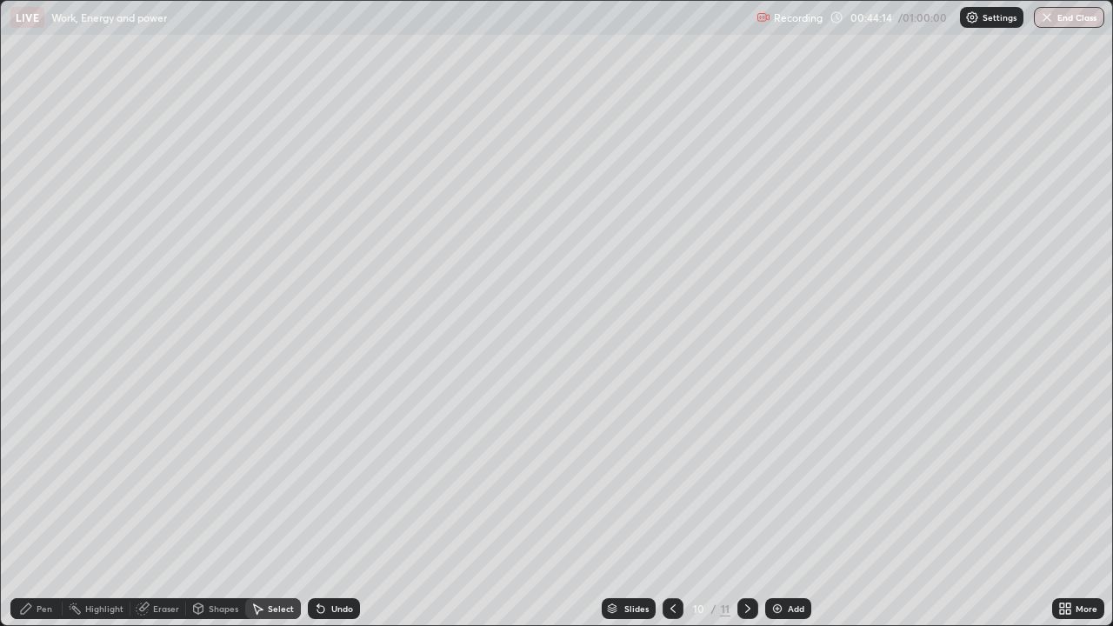
click at [150, 508] on div "Eraser" at bounding box center [158, 608] width 56 height 21
click at [25, 508] on icon at bounding box center [26, 609] width 10 height 10
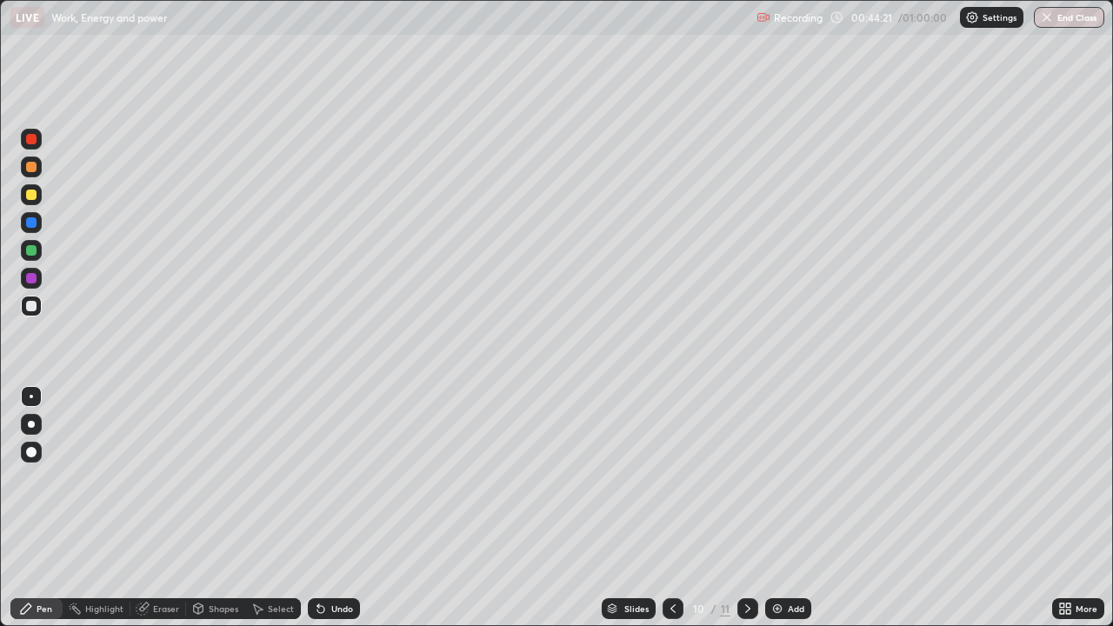
click at [153, 508] on div "Eraser" at bounding box center [166, 608] width 26 height 9
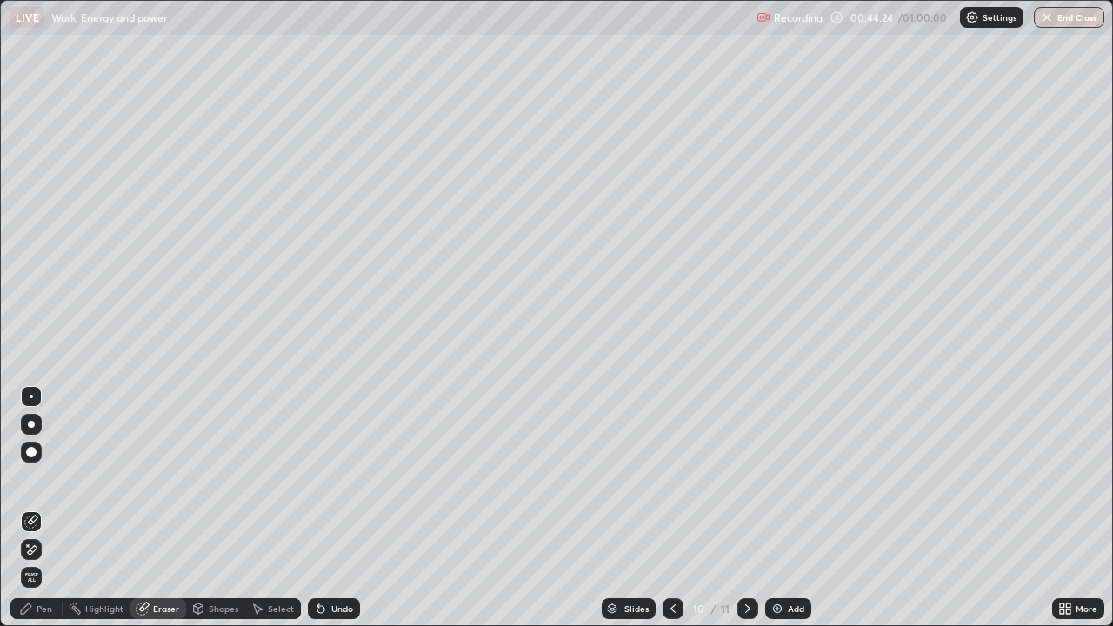
click at [50, 508] on div "Pen" at bounding box center [45, 608] width 16 height 9
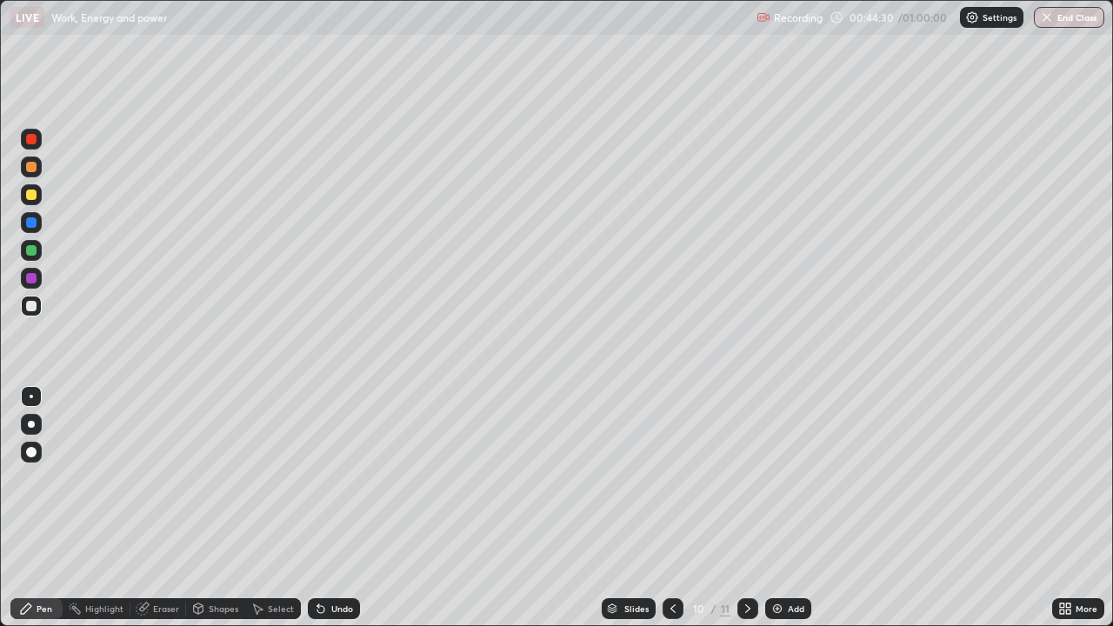
click at [270, 508] on div "Select" at bounding box center [281, 608] width 26 height 9
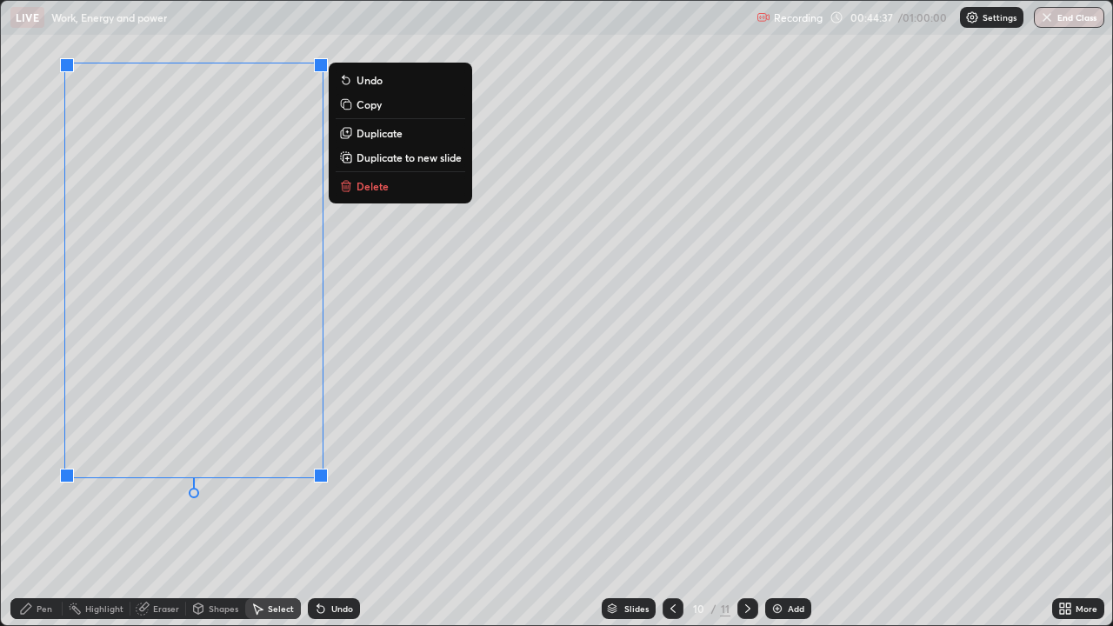
click at [29, 508] on icon at bounding box center [26, 609] width 10 height 10
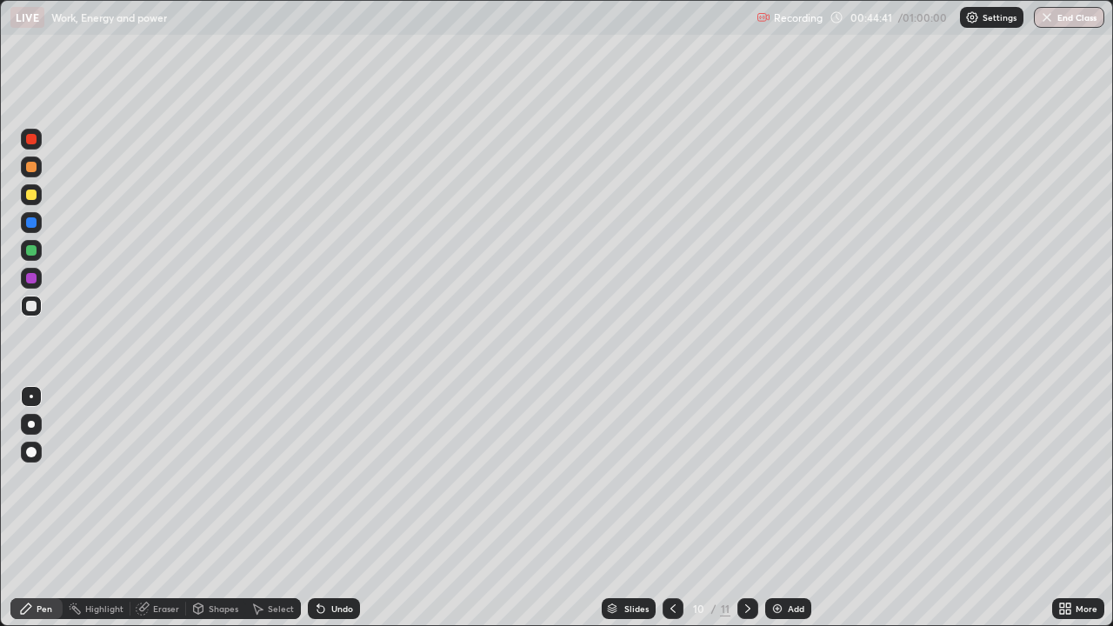
click at [314, 508] on div "Undo" at bounding box center [334, 608] width 52 height 21
click at [164, 508] on div "Eraser" at bounding box center [166, 608] width 26 height 9
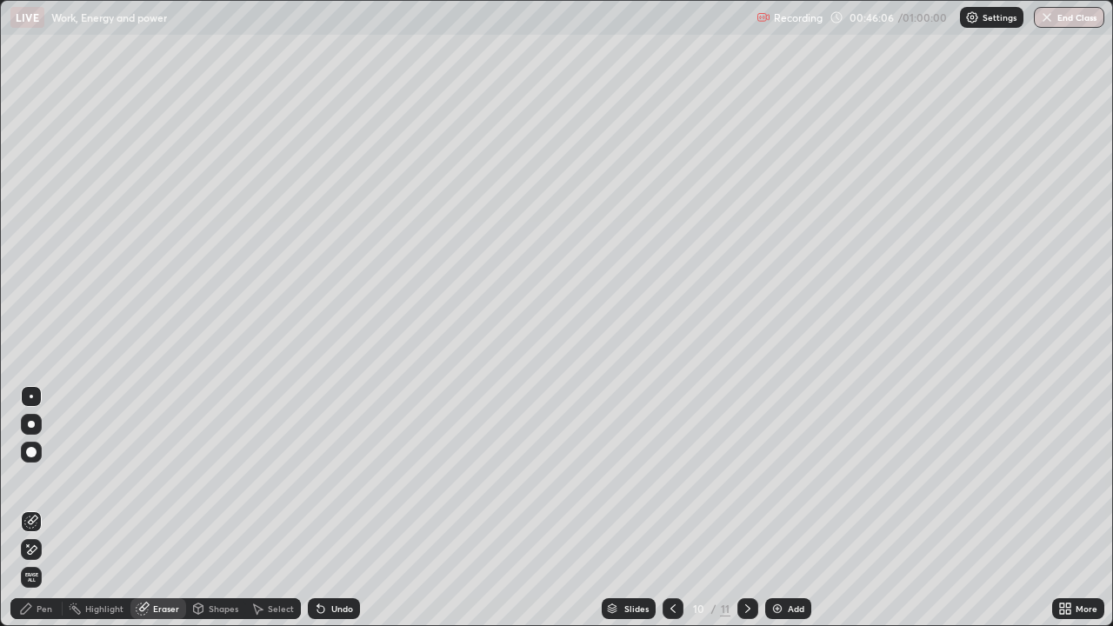
click at [37, 508] on div "Pen" at bounding box center [36, 608] width 52 height 21
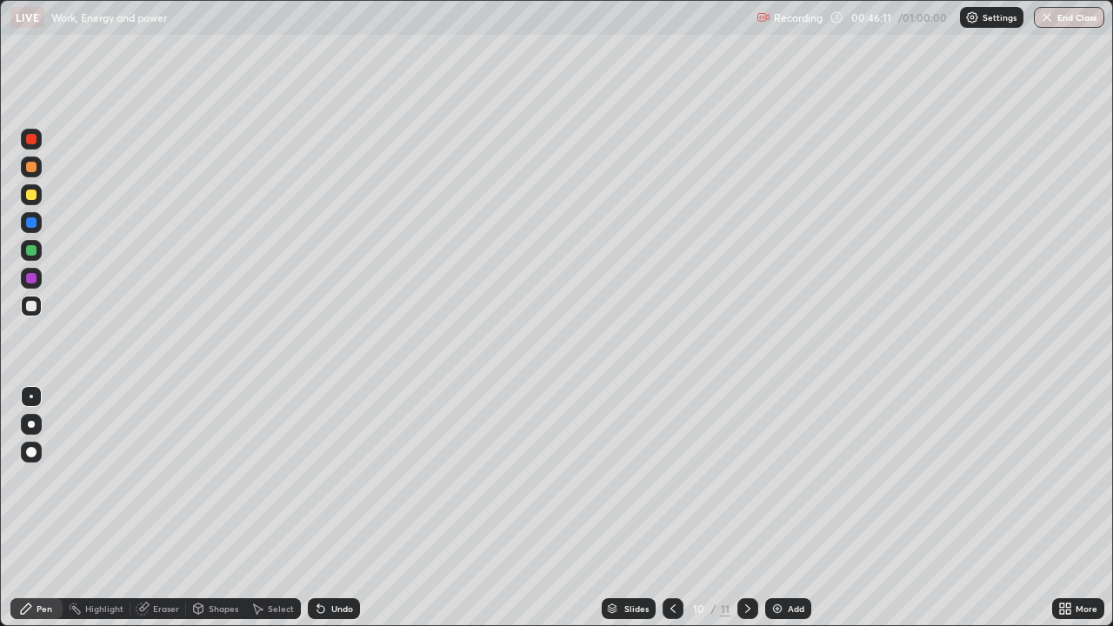
click at [1061, 508] on icon at bounding box center [1062, 606] width 4 height 4
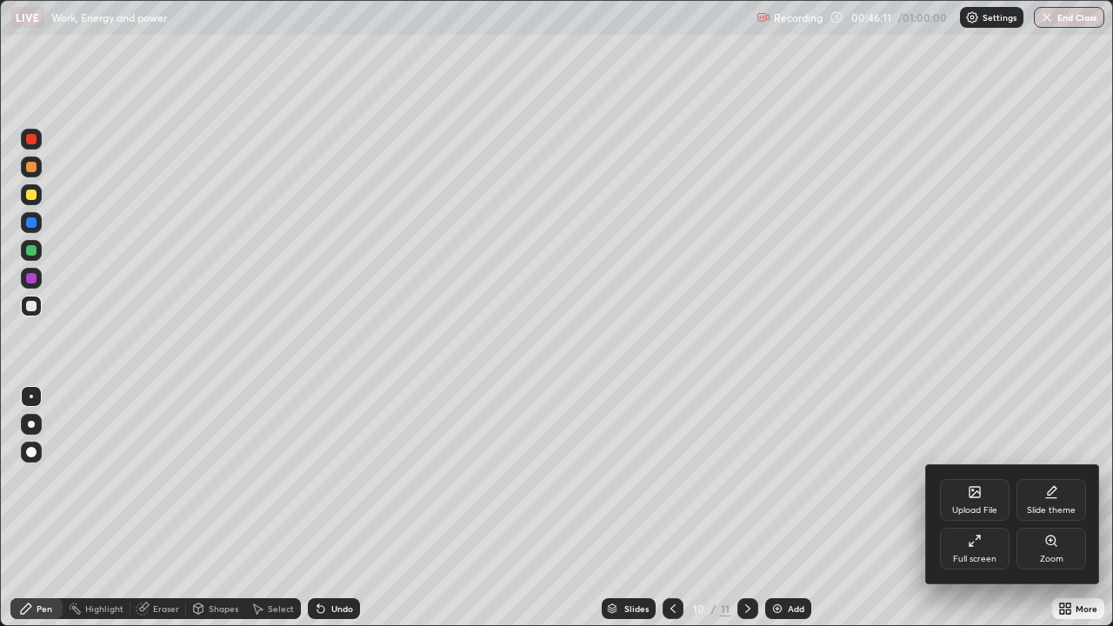
click at [966, 508] on div "Full screen" at bounding box center [975, 549] width 70 height 42
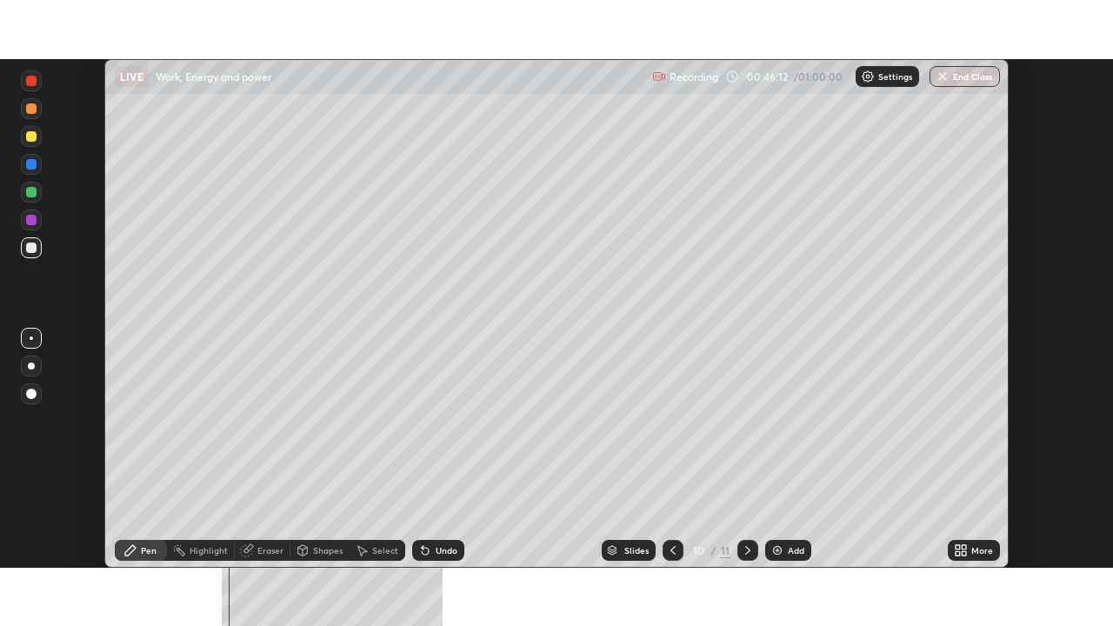
scroll to position [86454, 85849]
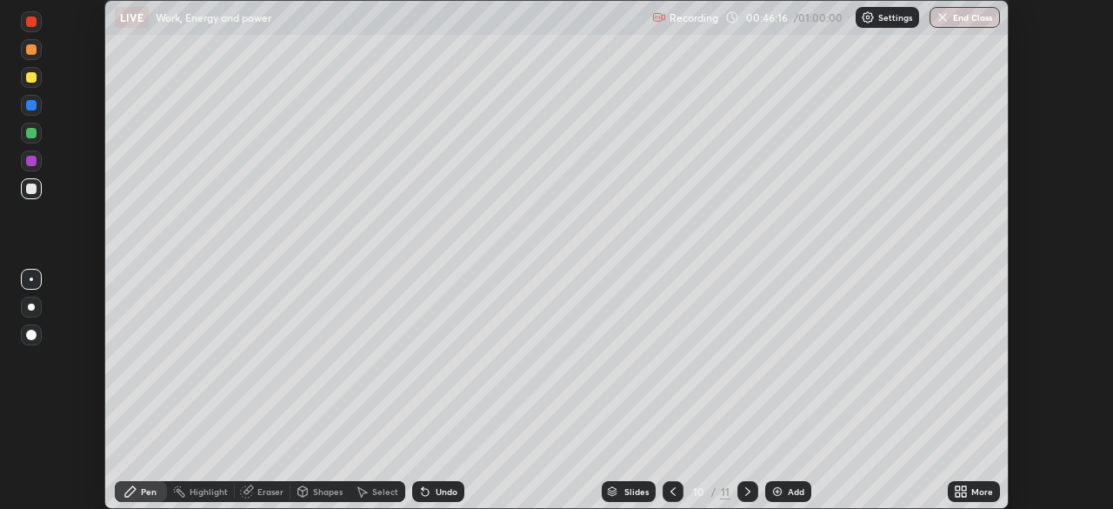
click at [962, 490] on icon at bounding box center [964, 488] width 4 height 4
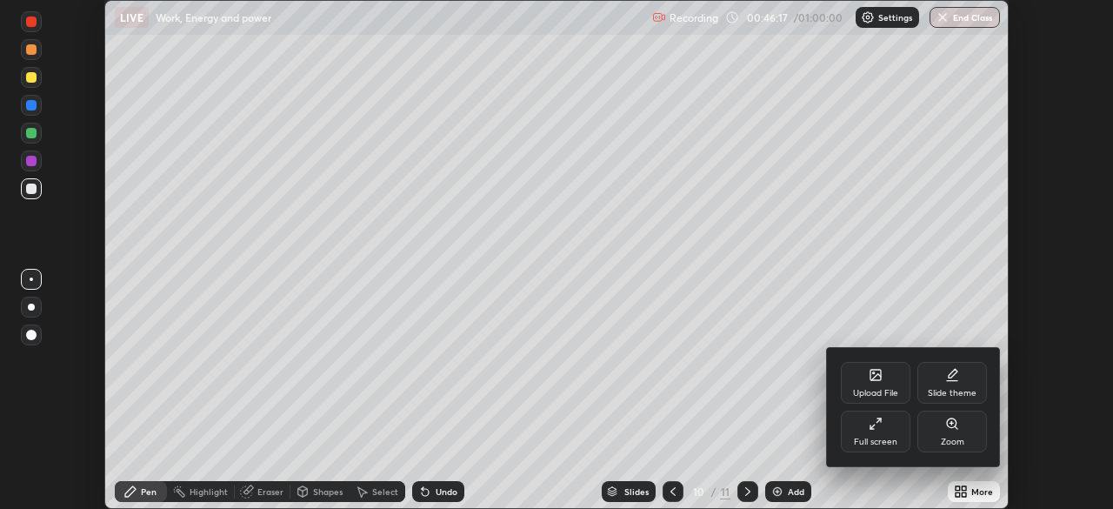
click at [868, 427] on div "Full screen" at bounding box center [876, 431] width 70 height 42
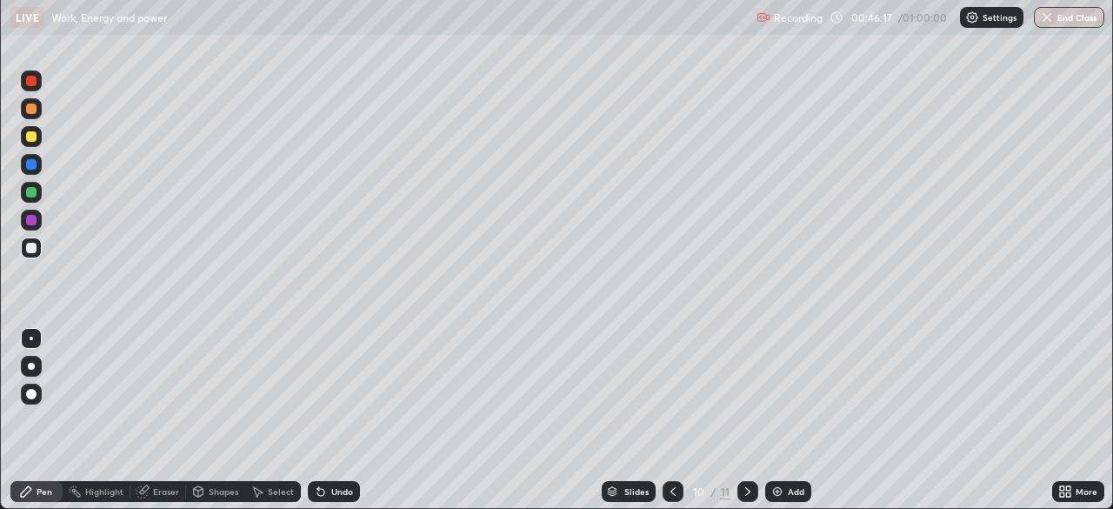
scroll to position [626, 1113]
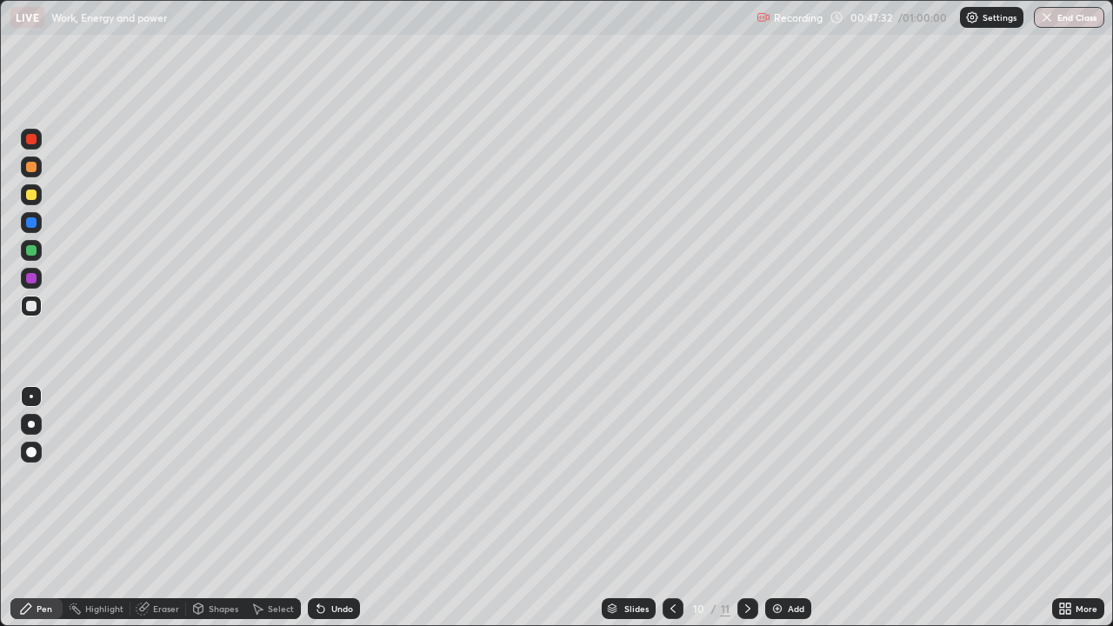
click at [746, 508] on icon at bounding box center [748, 609] width 14 height 14
click at [766, 508] on div "Add" at bounding box center [788, 608] width 46 height 21
click at [351, 508] on div "Undo" at bounding box center [334, 608] width 52 height 21
click at [216, 508] on div "Shapes" at bounding box center [224, 608] width 30 height 9
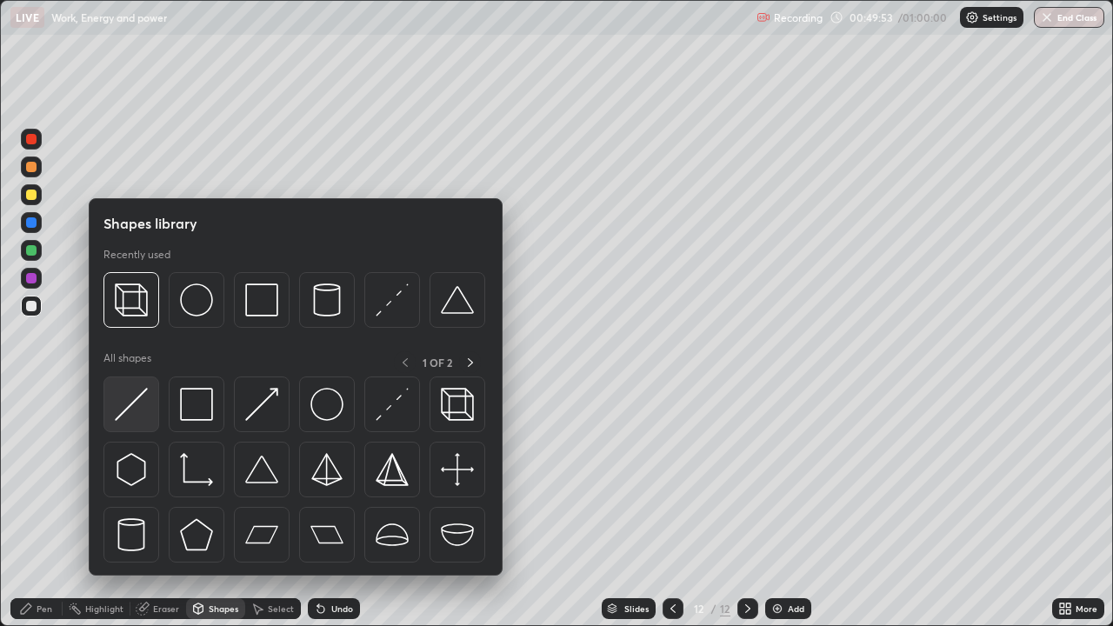
click at [140, 395] on img at bounding box center [131, 404] width 33 height 33
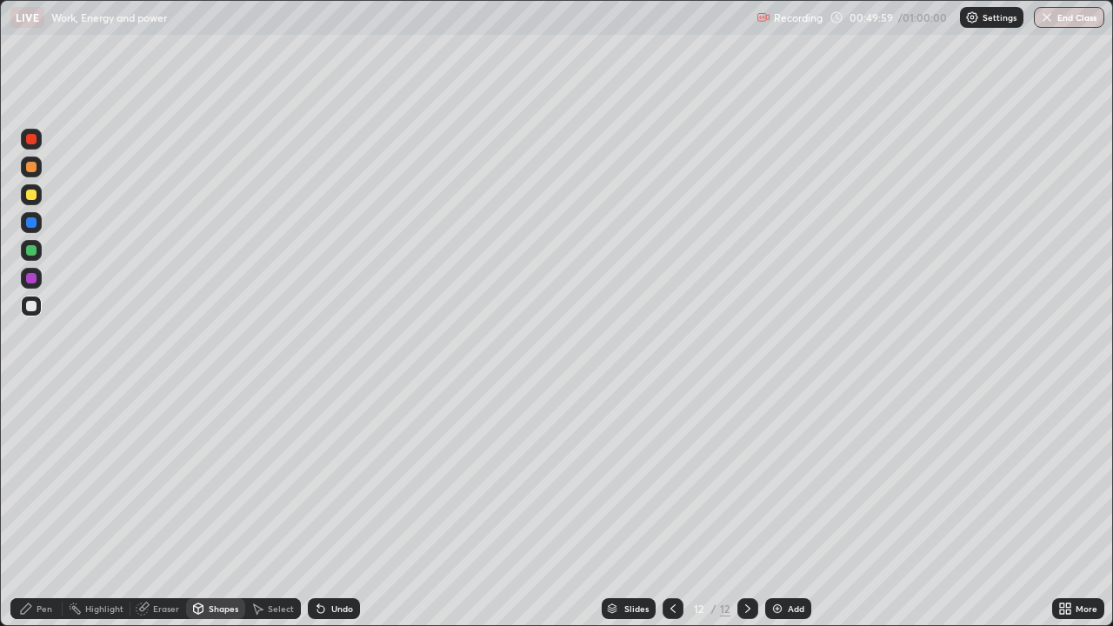
click at [29, 508] on icon at bounding box center [26, 609] width 10 height 10
click at [143, 508] on div "Eraser" at bounding box center [158, 608] width 56 height 21
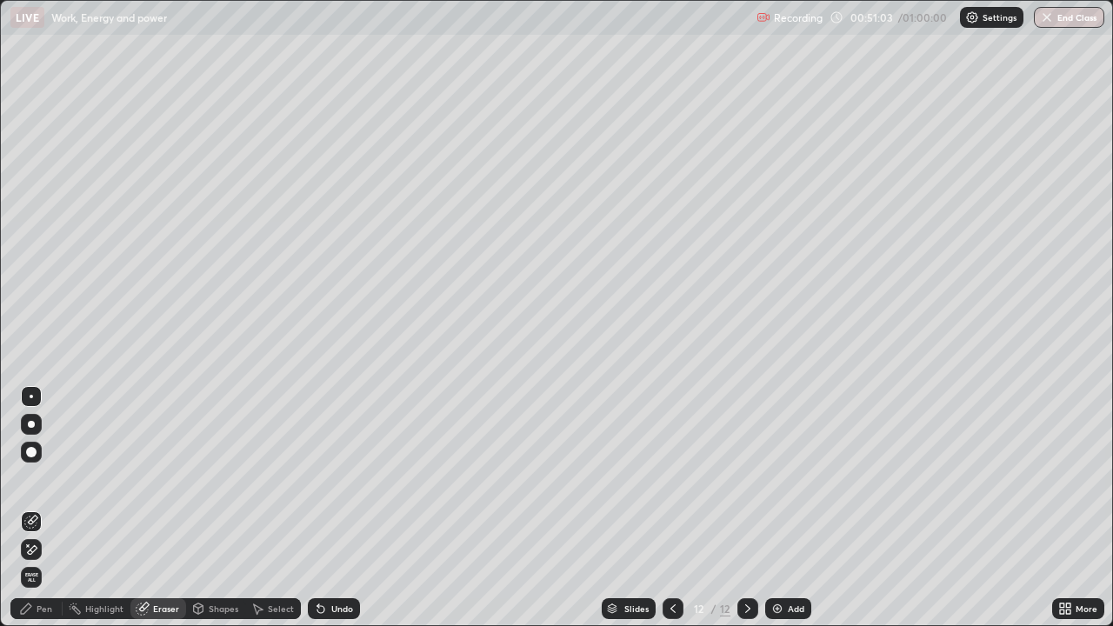
click at [29, 508] on div "Pen" at bounding box center [36, 608] width 52 height 21
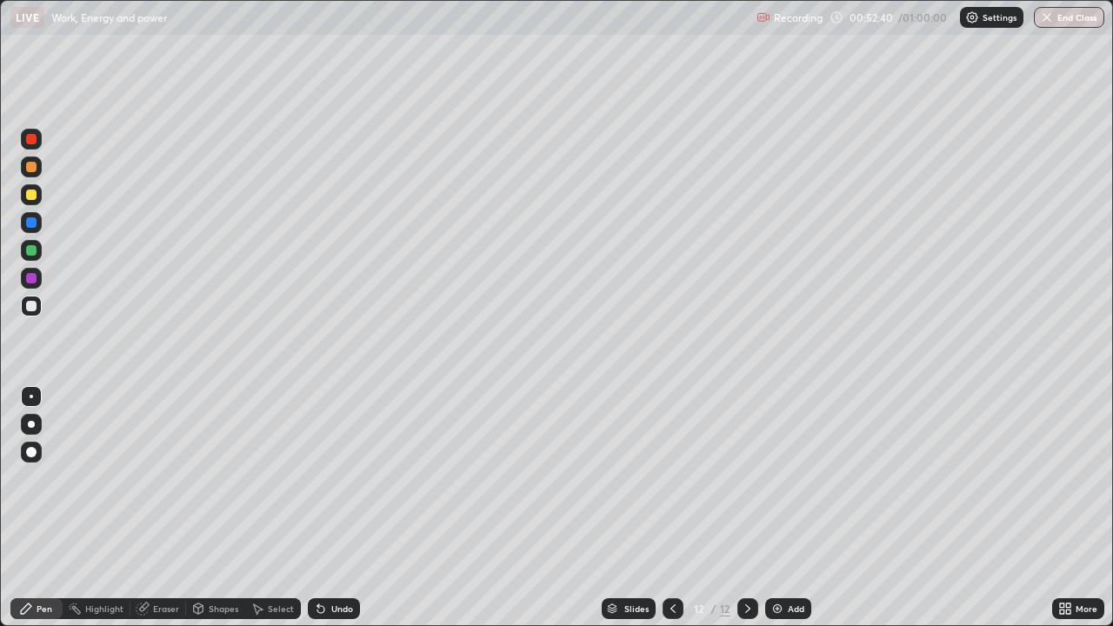
click at [164, 508] on div "Eraser" at bounding box center [166, 608] width 26 height 9
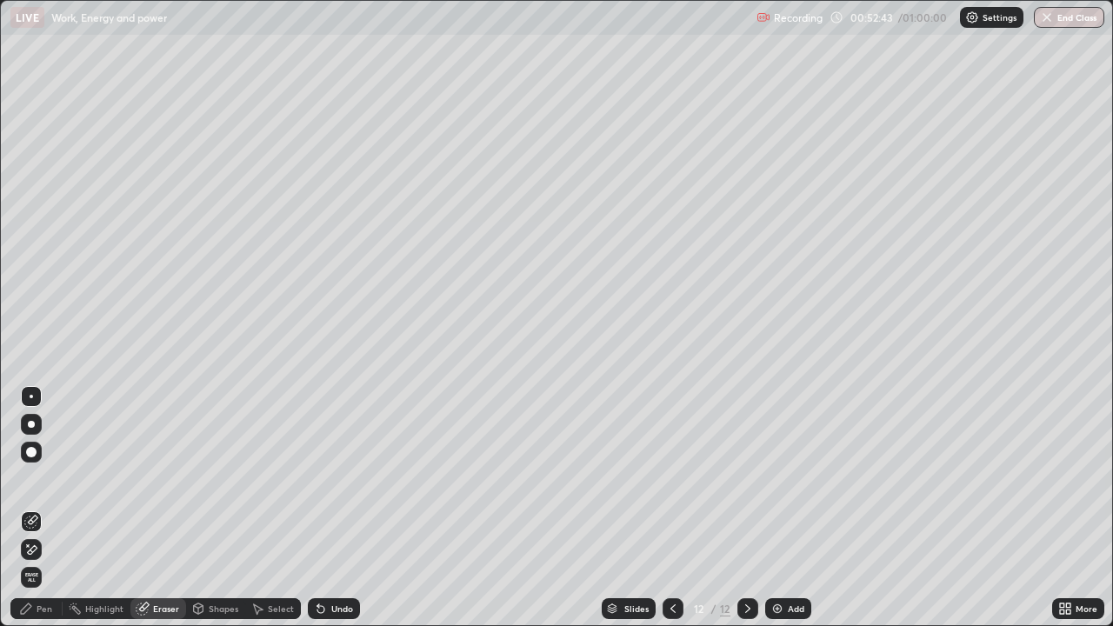
click at [59, 508] on div "Pen" at bounding box center [36, 608] width 52 height 21
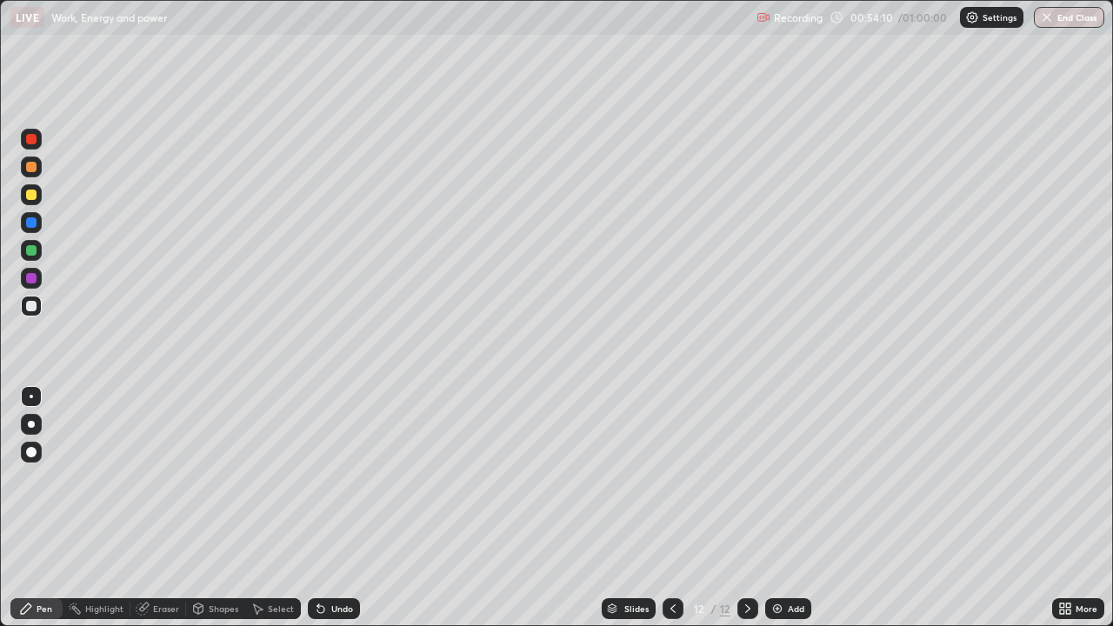
click at [767, 508] on div "Add" at bounding box center [788, 608] width 46 height 21
click at [670, 508] on icon at bounding box center [673, 609] width 14 height 14
click at [317, 508] on icon at bounding box center [318, 605] width 2 height 2
click at [317, 508] on icon at bounding box center [320, 609] width 7 height 7
click at [317, 508] on icon at bounding box center [318, 605] width 2 height 2
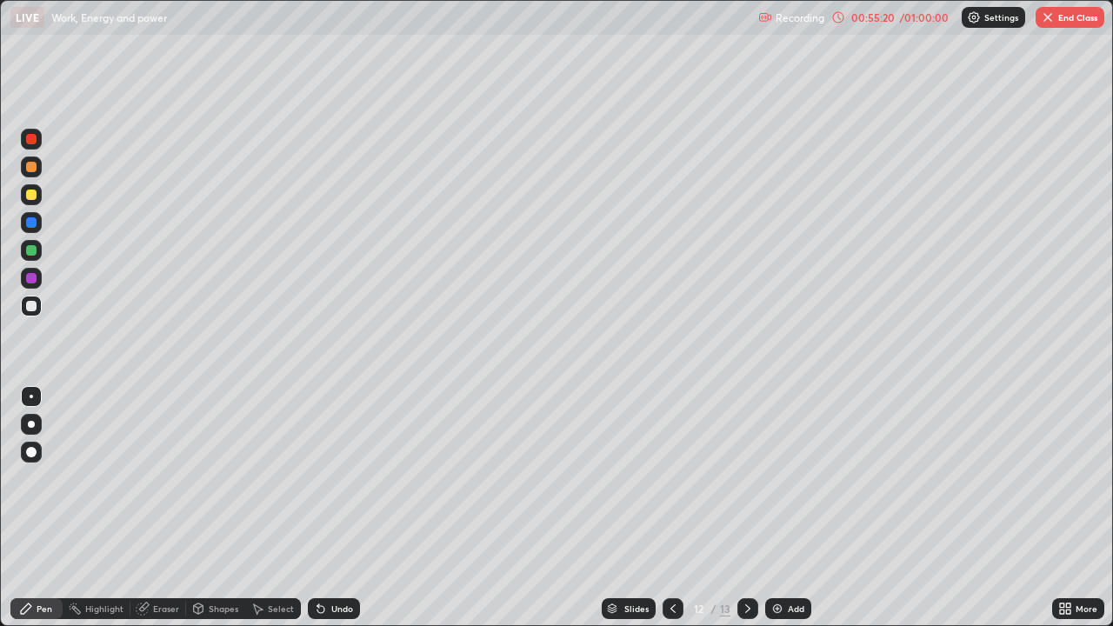
click at [86, 508] on div "Highlight" at bounding box center [104, 608] width 38 height 9
click at [744, 508] on icon at bounding box center [748, 609] width 14 height 14
click at [23, 508] on icon at bounding box center [26, 609] width 10 height 10
click at [342, 508] on div "Undo" at bounding box center [342, 608] width 22 height 9
click at [352, 508] on div "Undo" at bounding box center [334, 608] width 52 height 21
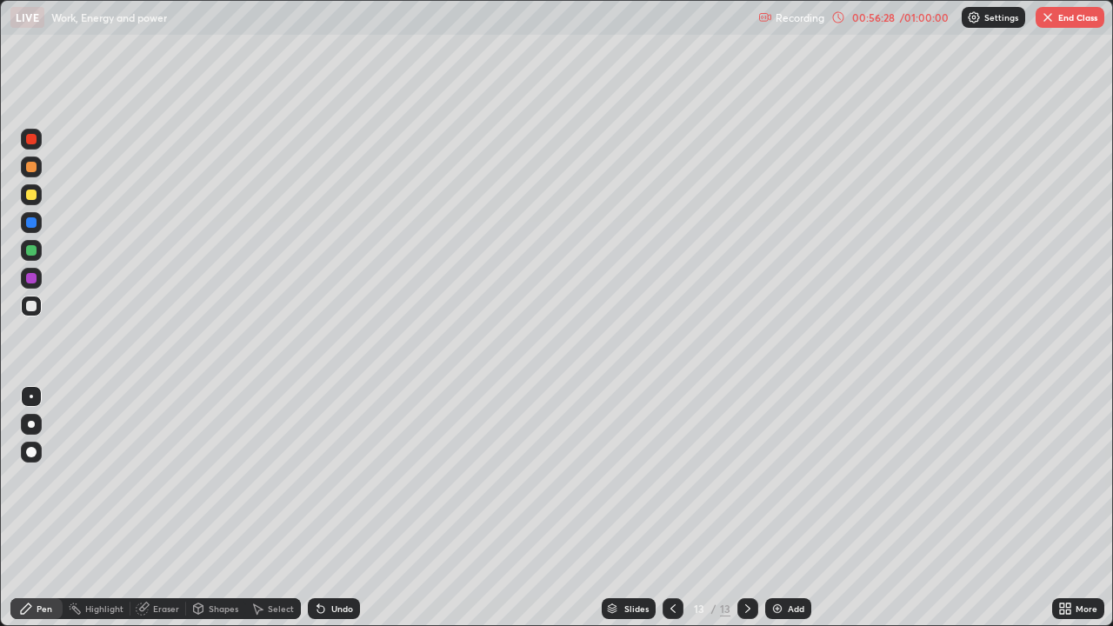
click at [670, 508] on icon at bounding box center [673, 609] width 14 height 14
click at [737, 508] on div at bounding box center [747, 608] width 21 height 35
click at [310, 508] on div "Undo" at bounding box center [334, 608] width 52 height 21
click at [666, 508] on icon at bounding box center [673, 609] width 14 height 14
click at [740, 508] on div at bounding box center [747, 608] width 21 height 21
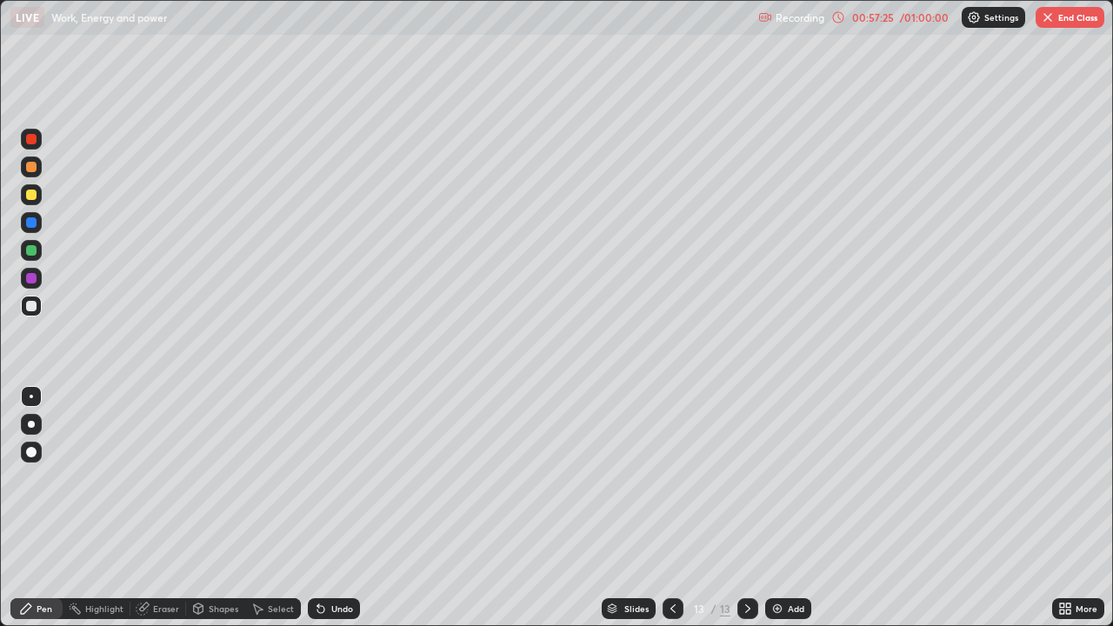
click at [345, 508] on div "Undo" at bounding box center [342, 608] width 22 height 9
click at [333, 508] on div "Undo" at bounding box center [334, 608] width 52 height 21
click at [328, 508] on div "Undo" at bounding box center [334, 608] width 52 height 21
click at [669, 508] on icon at bounding box center [673, 609] width 14 height 14
click at [742, 508] on icon at bounding box center [748, 609] width 14 height 14
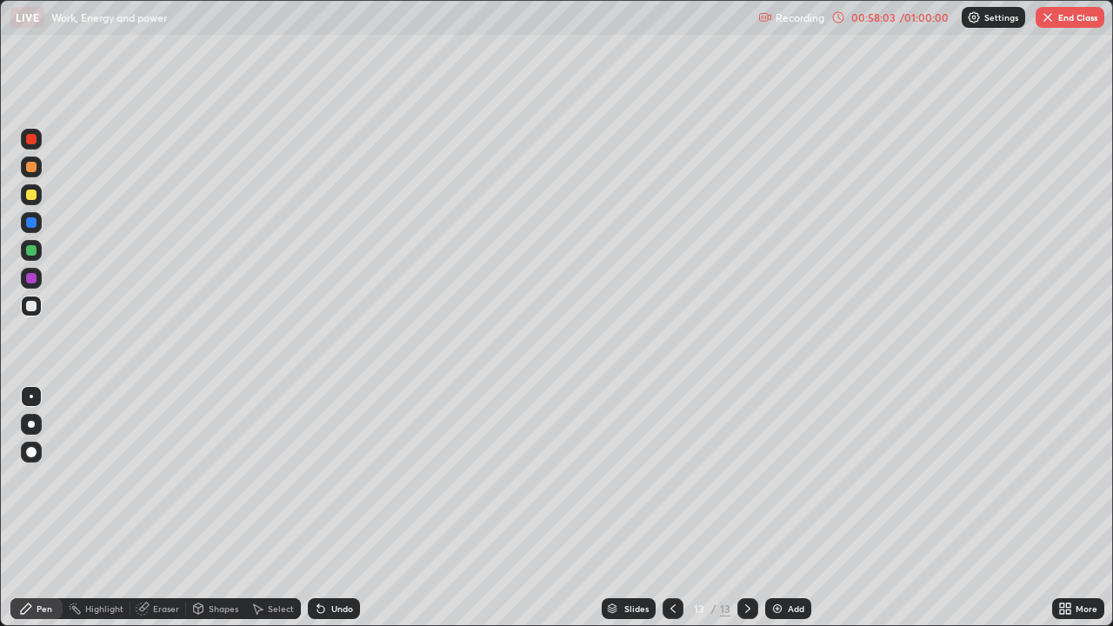
click at [678, 508] on div at bounding box center [673, 608] width 21 height 21
click at [737, 508] on div at bounding box center [747, 608] width 21 height 21
click at [1047, 17] on img "button" at bounding box center [1048, 17] width 14 height 14
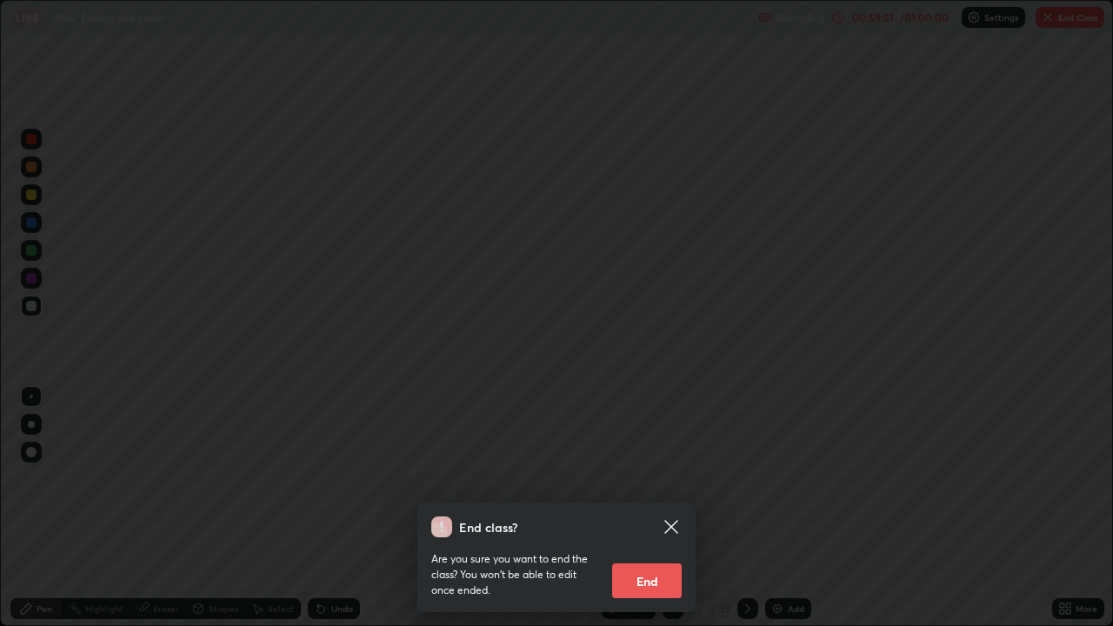
click at [657, 508] on button "End" at bounding box center [647, 581] width 70 height 35
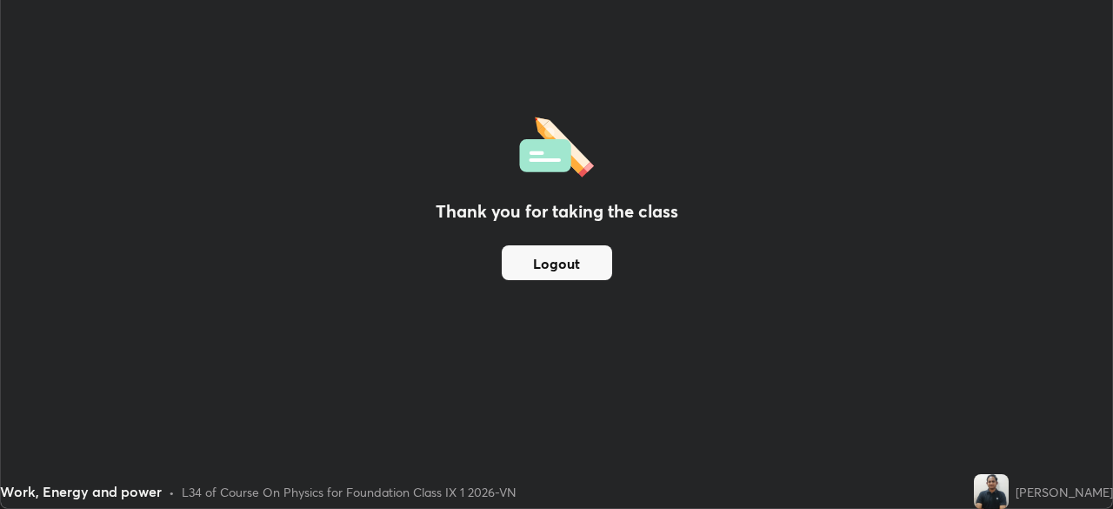
scroll to position [86454, 85849]
